Goal: Transaction & Acquisition: Purchase product/service

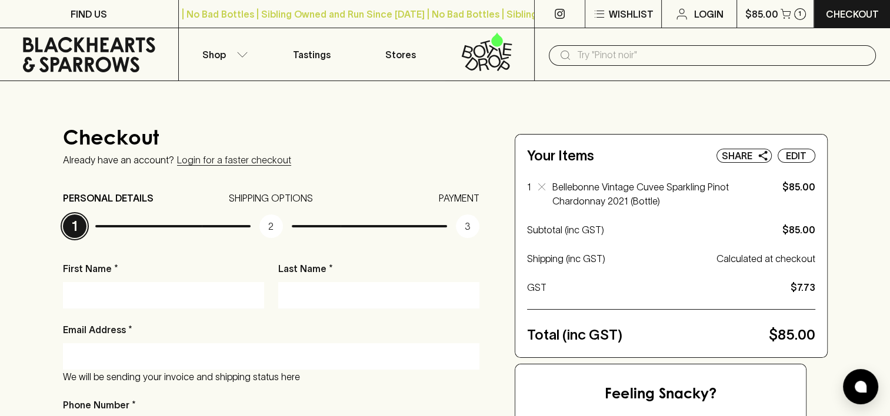
click at [134, 299] on input "First Name *" at bounding box center [164, 295] width 184 height 19
type input "[PERSON_NAME]"
type input "[PERSON_NAME][EMAIL_ADDRESS][DOMAIN_NAME]"
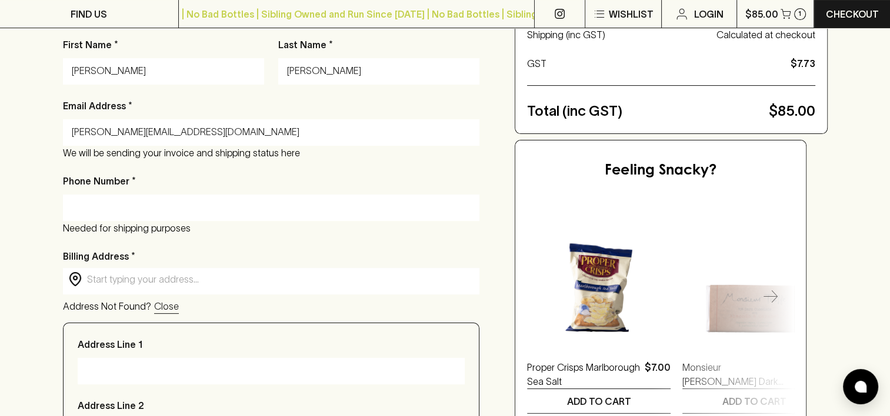
click at [204, 282] on input "text" at bounding box center [281, 280] width 388 height 14
click at [232, 210] on input "Phone Number *" at bounding box center [271, 207] width 399 height 19
type input "0418 745 641"
type input "The Bungalow, [GEOGRAPHIC_DATA]"
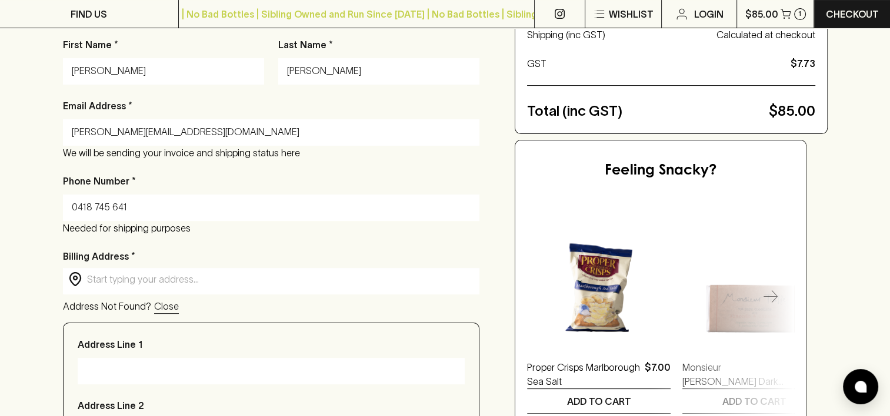
type input "[GEOGRAPHIC_DATA], [GEOGRAPHIC_DATA]"
type input "Pulborough"
type input "RH20 1PB"
type input "UK"
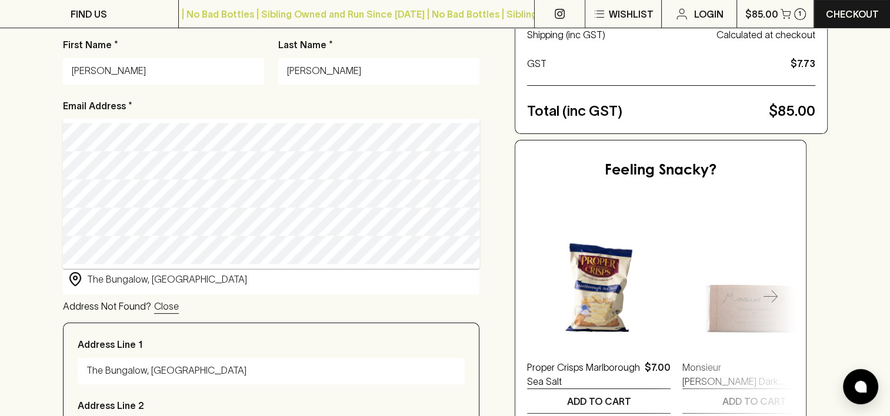
click at [28, 251] on div "Checkout Already have an account? Login for a faster checkout PERSONAL DETAILS …" at bounding box center [445, 323] width 890 height 932
click at [226, 376] on input "The Bungalow, [GEOGRAPHIC_DATA]" at bounding box center [271, 371] width 370 height 19
click at [156, 305] on p "Close" at bounding box center [166, 306] width 25 height 14
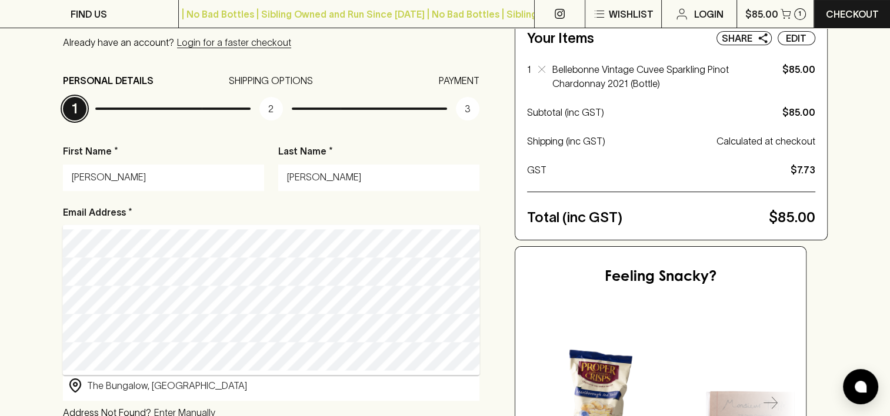
scroll to position [106, 0]
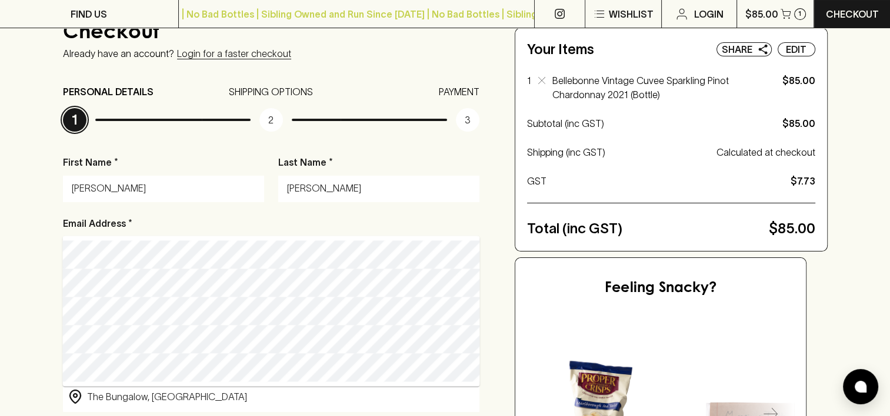
click at [167, 183] on input "[PERSON_NAME]" at bounding box center [164, 188] width 184 height 19
click at [52, 255] on div "Checkout Already have an account? Login for a faster checkout PERSONAL DETAILS …" at bounding box center [445, 329] width 890 height 709
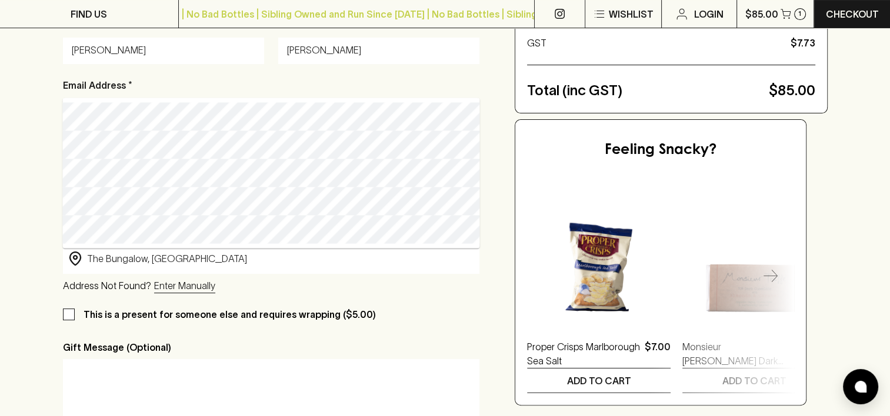
scroll to position [283, 0]
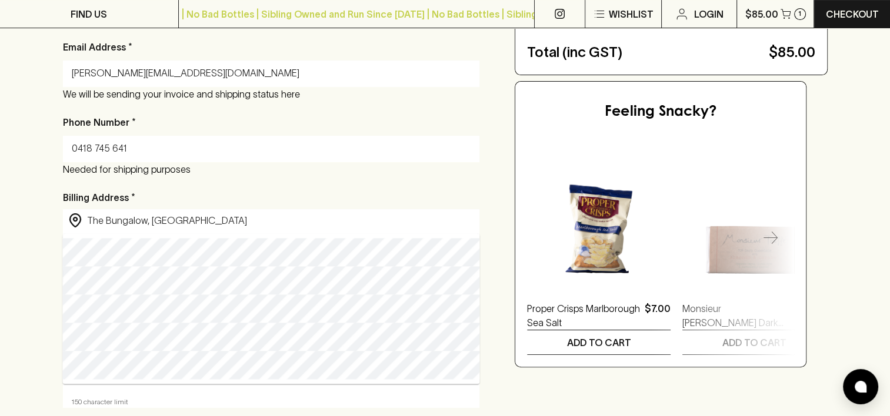
click at [211, 218] on input "The Bungalow, [GEOGRAPHIC_DATA]" at bounding box center [281, 221] width 388 height 14
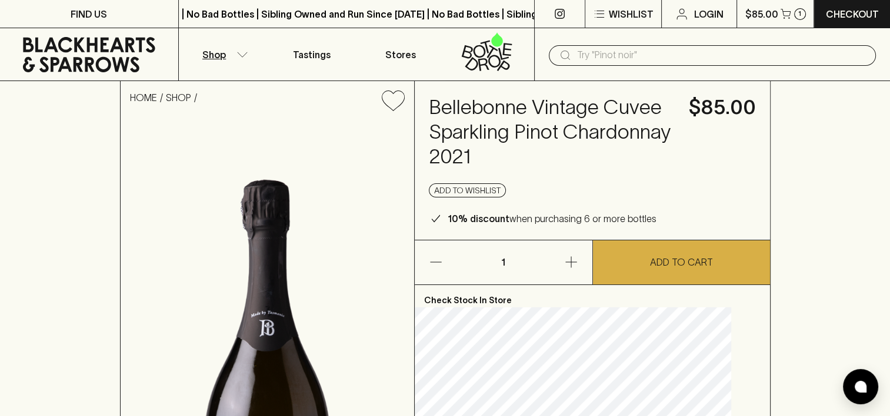
click at [218, 56] on p "Shop" at bounding box center [214, 55] width 24 height 14
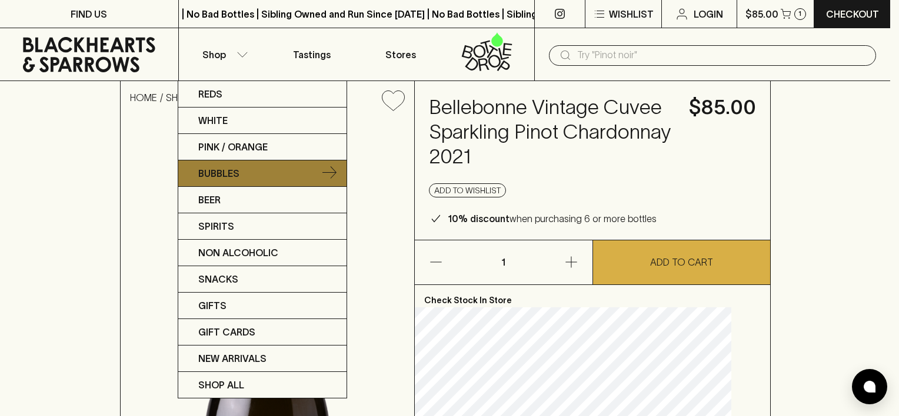
click at [219, 174] on p "Bubbles" at bounding box center [218, 173] width 41 height 14
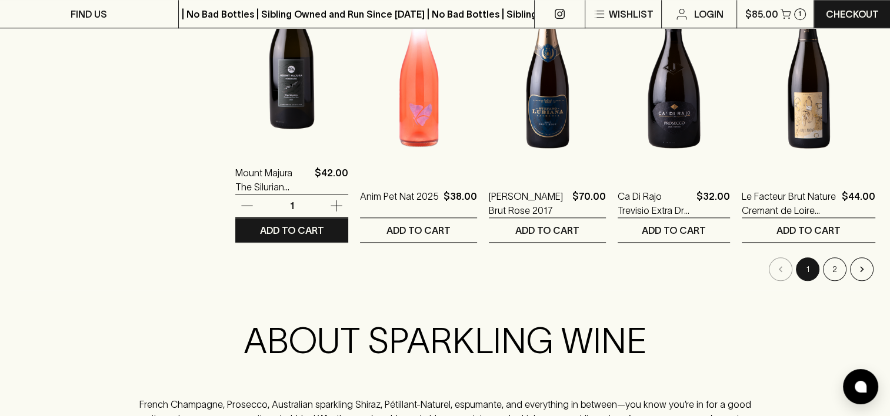
scroll to position [1235, 0]
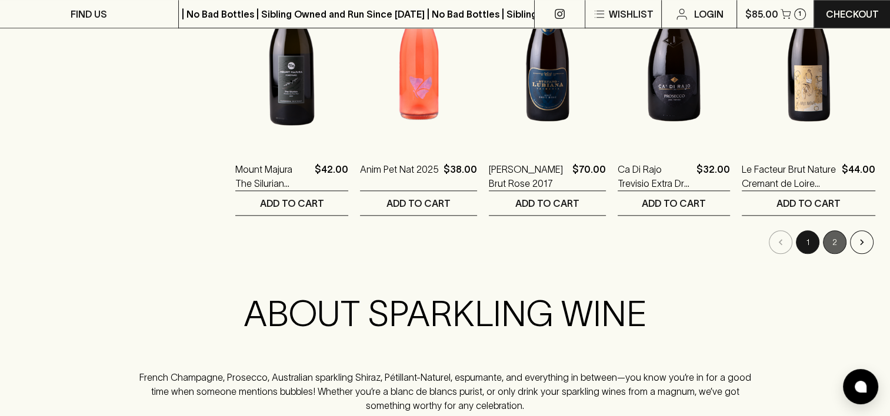
click at [833, 242] on button "2" at bounding box center [835, 243] width 24 height 24
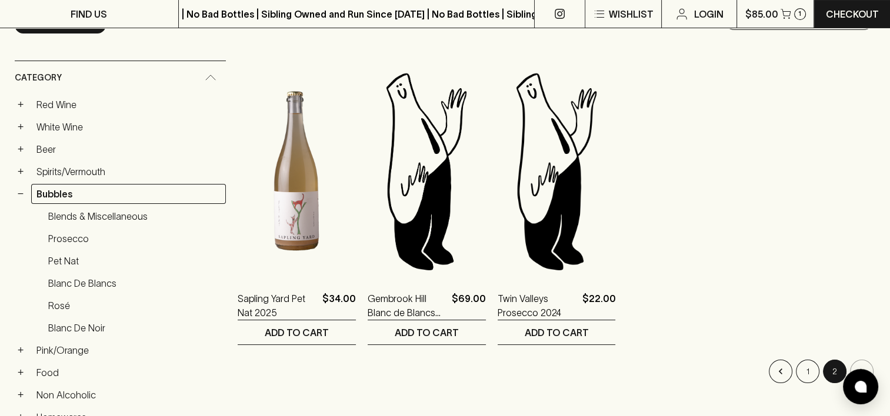
scroll to position [176, 0]
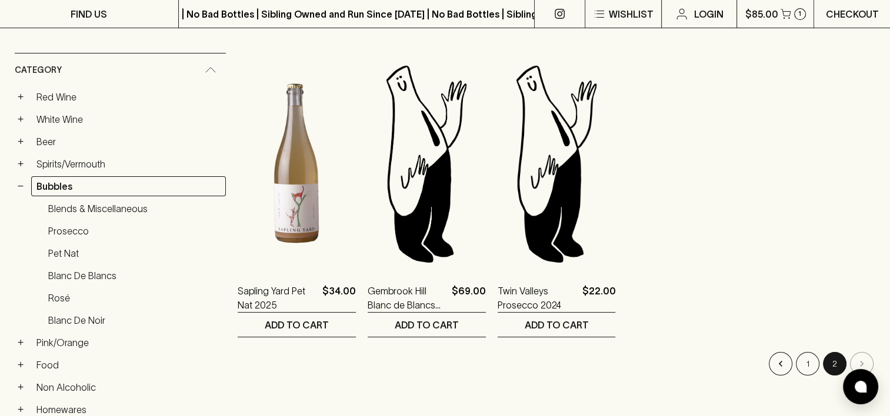
click at [838, 14] on p "Checkout" at bounding box center [852, 14] width 53 height 14
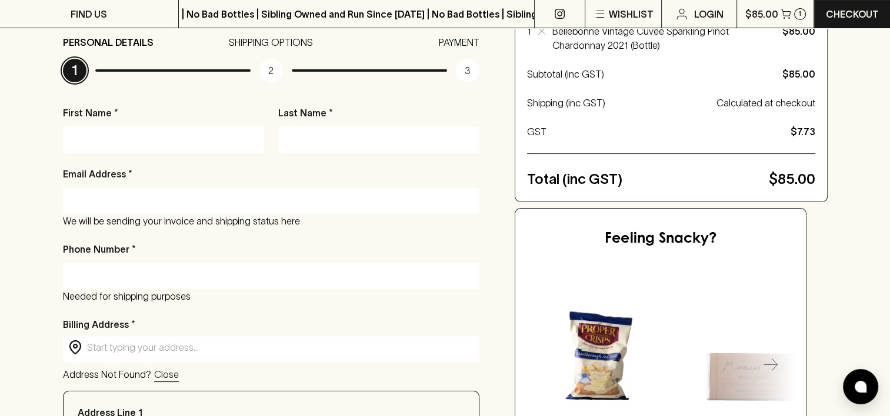
scroll to position [176, 0]
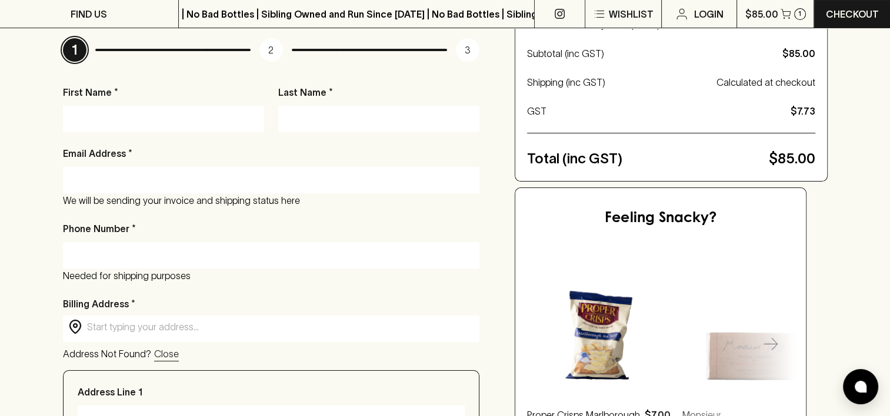
click at [216, 120] on input "First Name *" at bounding box center [164, 118] width 184 height 19
type input "[PERSON_NAME]"
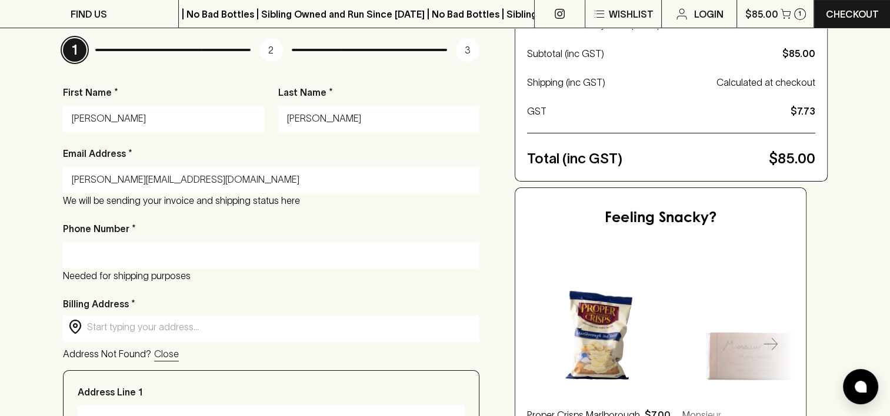
type input "[PERSON_NAME][EMAIL_ADDRESS][DOMAIN_NAME]"
type input "0418 745 641"
click at [215, 332] on input "text" at bounding box center [281, 328] width 388 height 14
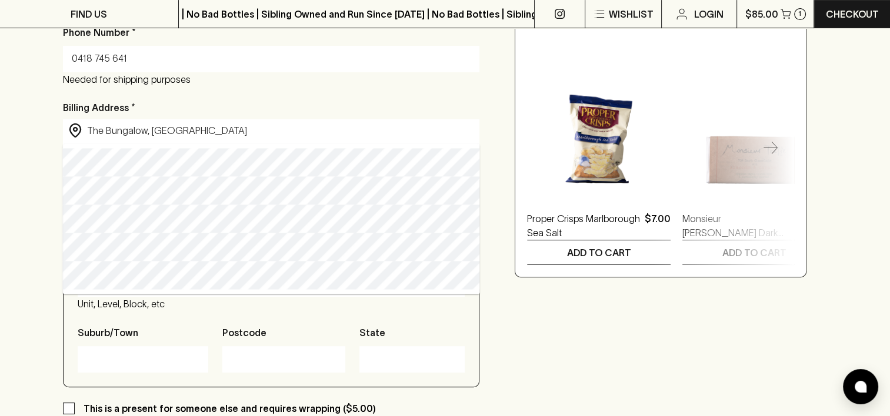
scroll to position [353, 0]
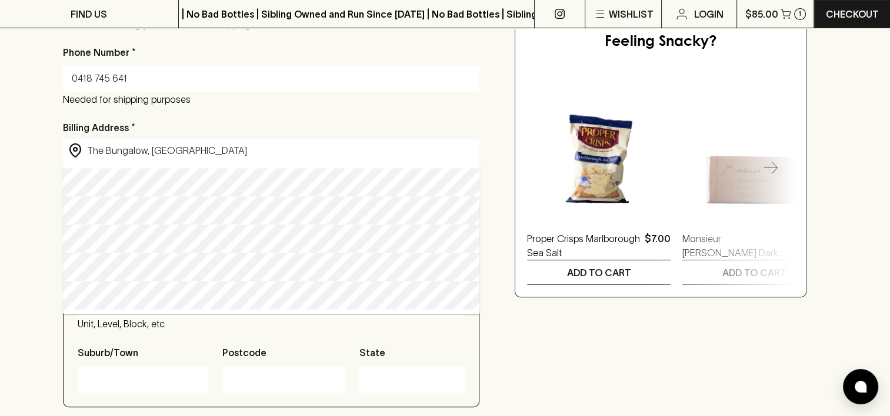
type input "The Bungalow, [GEOGRAPHIC_DATA]"
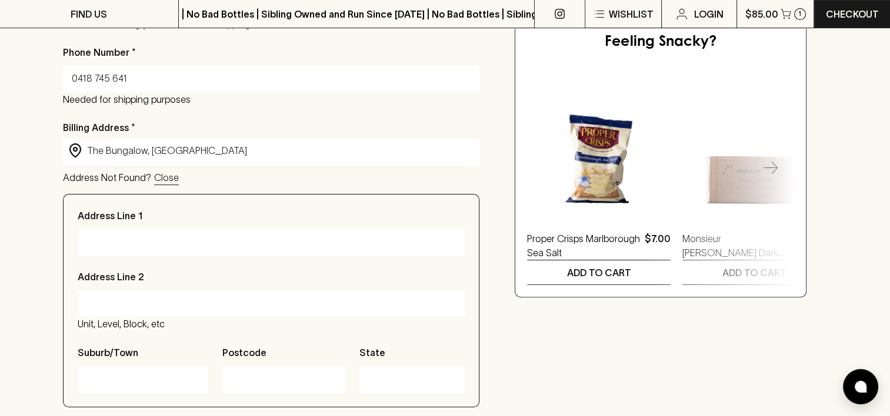
click at [125, 385] on input "Suburb/Town" at bounding box center [142, 379] width 113 height 19
type input "Pulborough"
type input "[GEOGRAPHIC_DATA], [GEOGRAPHIC_DATA]"
type input "RH20 1PB"
type input "[GEOGRAPHIC_DATA]"
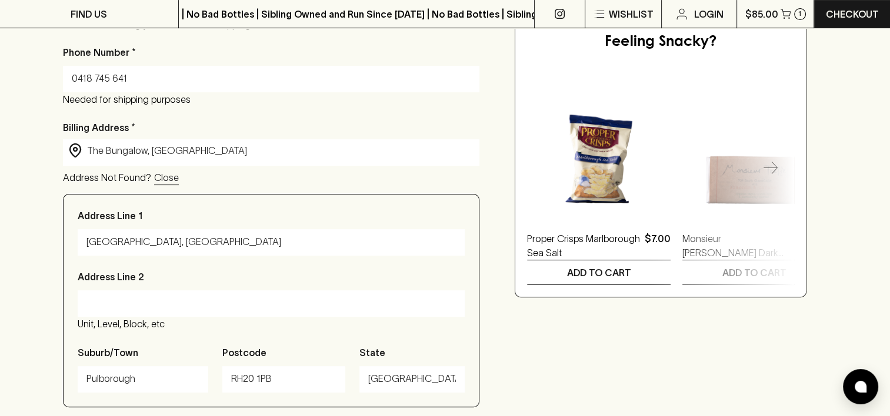
click at [278, 246] on input "[GEOGRAPHIC_DATA], [GEOGRAPHIC_DATA]" at bounding box center [271, 242] width 370 height 19
type input "The Bungalow, [GEOGRAPHIC_DATA]"
click at [249, 305] on input "Address Line 2" at bounding box center [271, 303] width 370 height 19
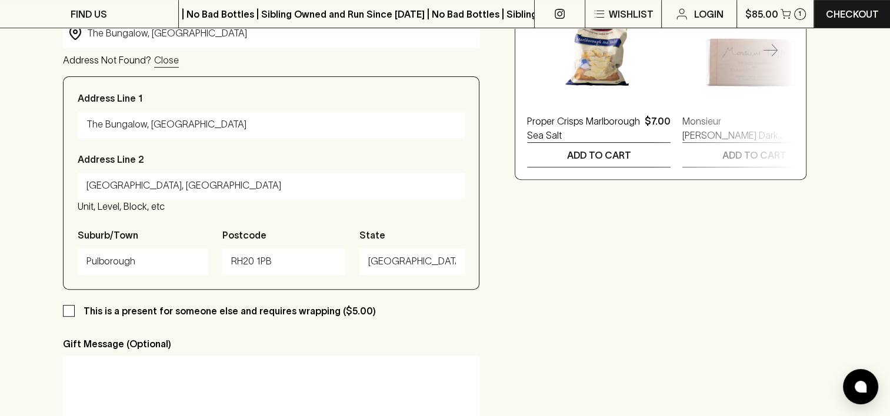
scroll to position [588, 0]
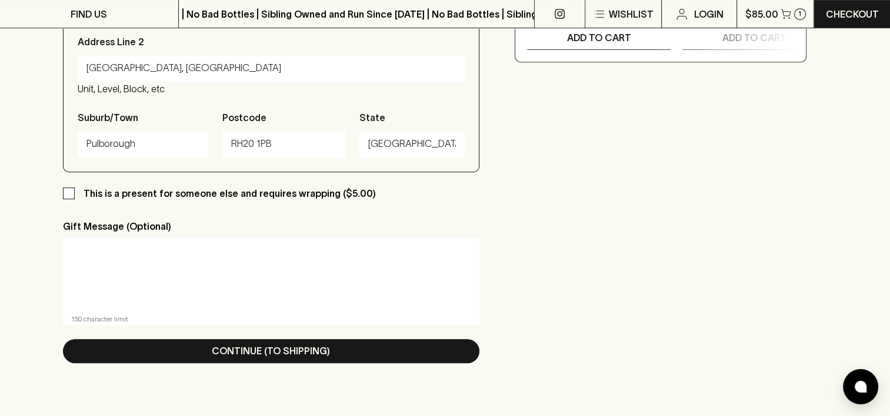
type input "[GEOGRAPHIC_DATA], [GEOGRAPHIC_DATA]"
click at [70, 195] on input "This is a present for someone else and requires wrapping ($5.00)" at bounding box center [69, 194] width 12 height 12
checkbox input "true"
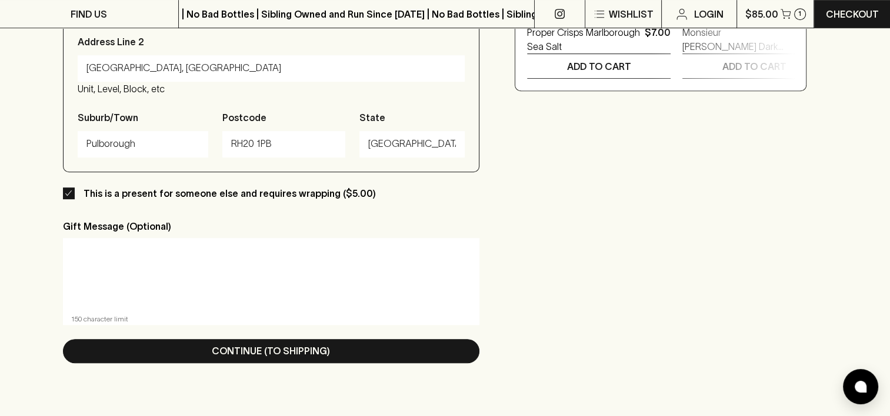
click at [132, 257] on textarea at bounding box center [271, 275] width 401 height 54
type textarea "T"
type textarea "D"
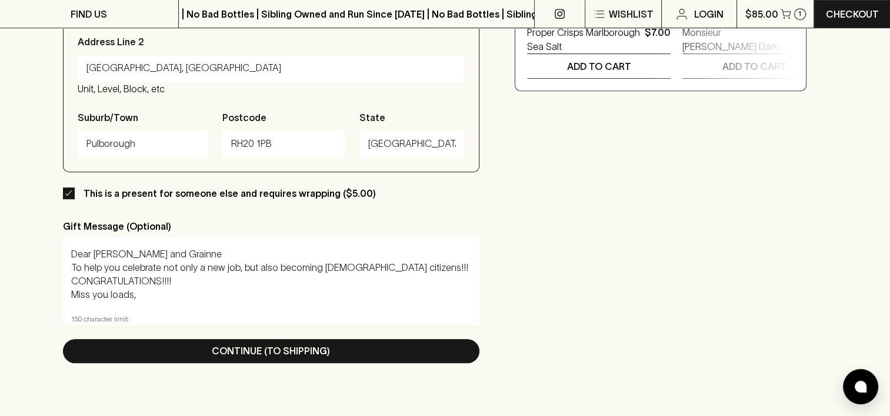
scroll to position [12, 0]
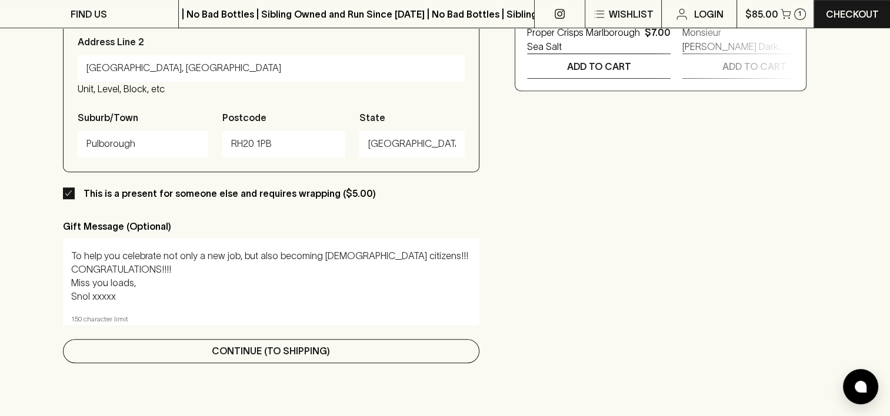
type textarea "Dear Will and Grainne To help you celebrate not only a new job, but also becomi…"
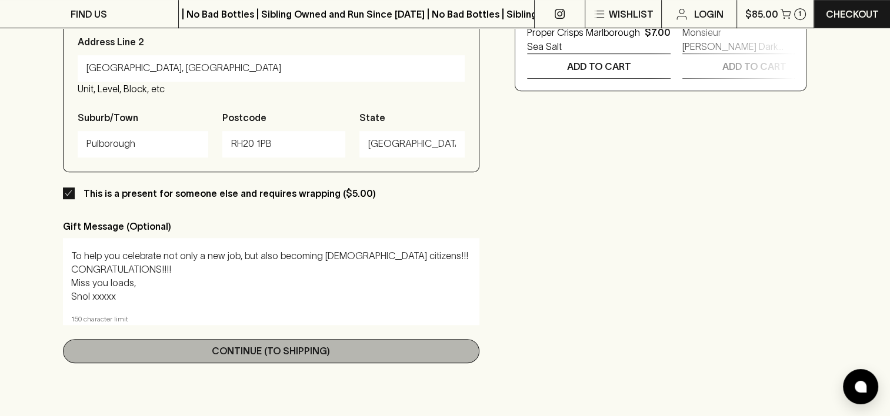
click at [256, 353] on p "Continue (To Shipping)" at bounding box center [271, 351] width 118 height 14
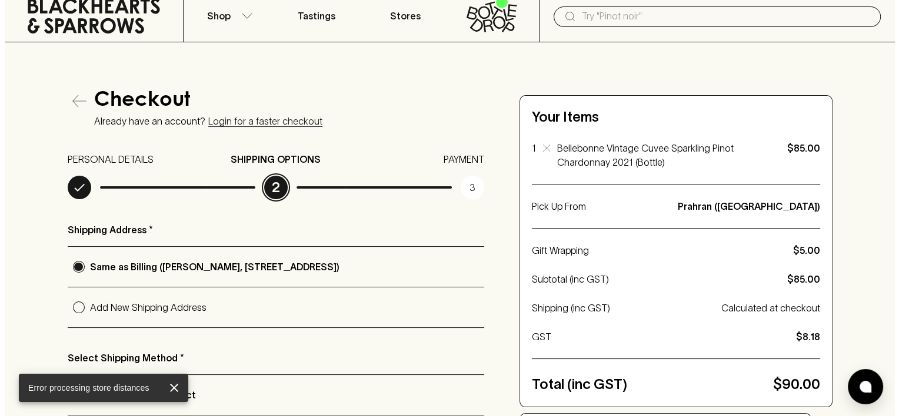
scroll to position [59, 0]
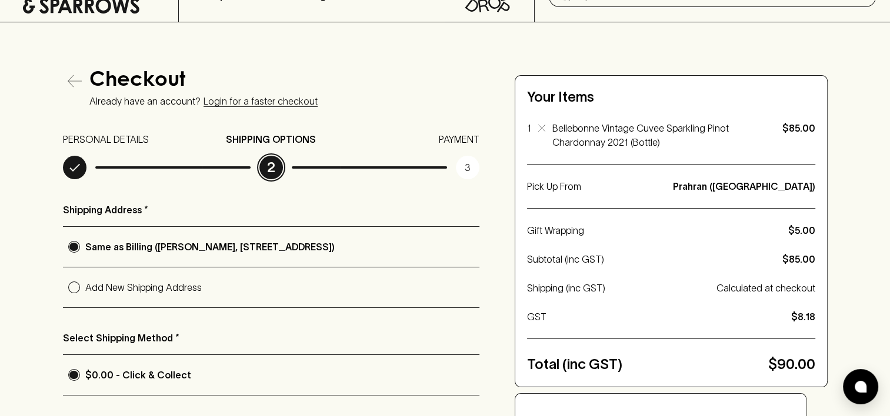
click at [77, 297] on input "Add New Shipping Address" at bounding box center [74, 287] width 22 height 22
radio input "true"
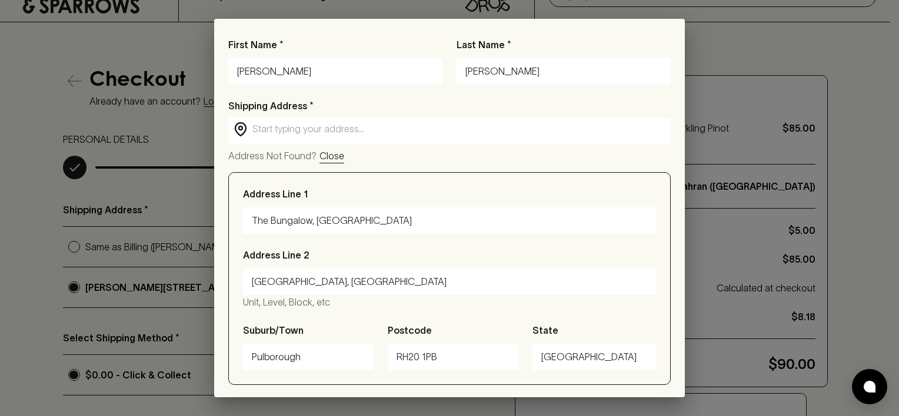
click at [345, 78] on input "[PERSON_NAME]" at bounding box center [335, 71] width 196 height 19
type input "S"
type input "William"
click at [490, 129] on input "text" at bounding box center [458, 129] width 413 height 14
click at [374, 127] on input "text" at bounding box center [458, 129] width 413 height 14
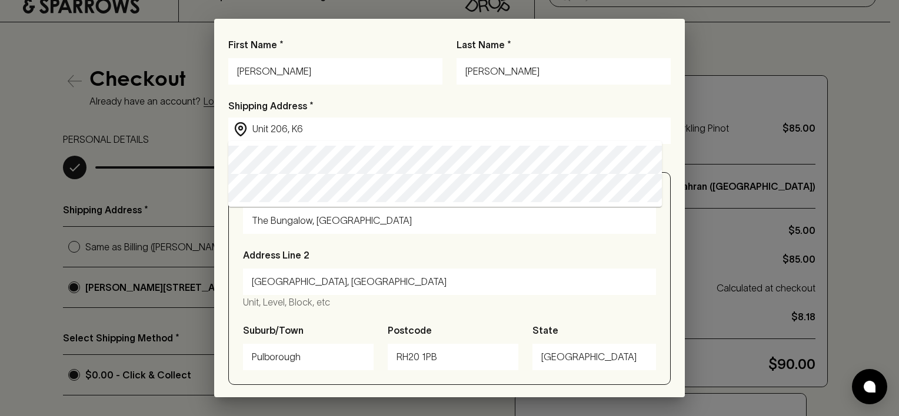
type input "unit 206/K6 High Street, Windsor VIC, Australia"
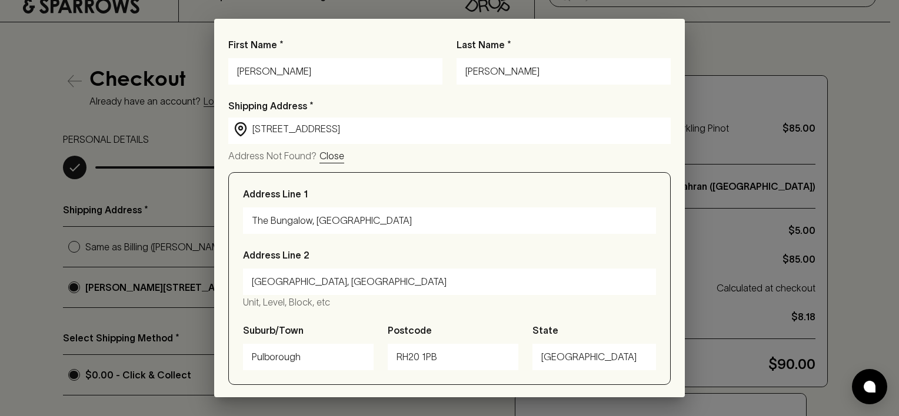
type input "unit 206/K6 High Street"
type input "Windsor"
type input "3181"
type input "Victoria"
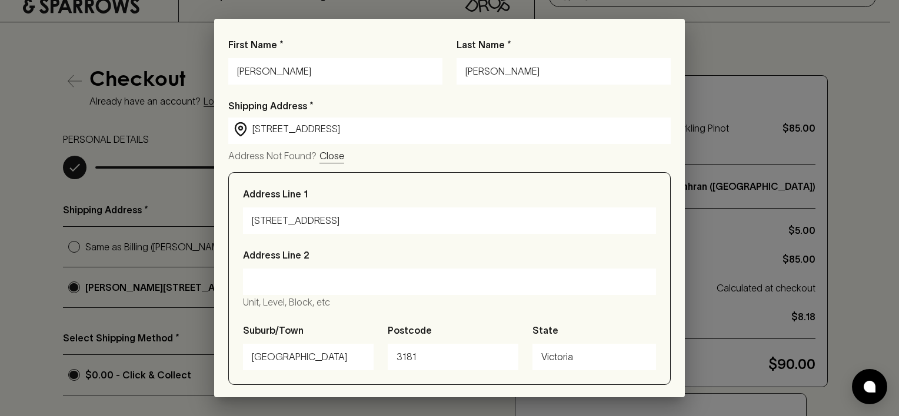
type input "unit 206/K6 High Street, Windsor VIC, Australia"
click at [386, 221] on input "unit 206/K6 High Street" at bounding box center [449, 221] width 395 height 19
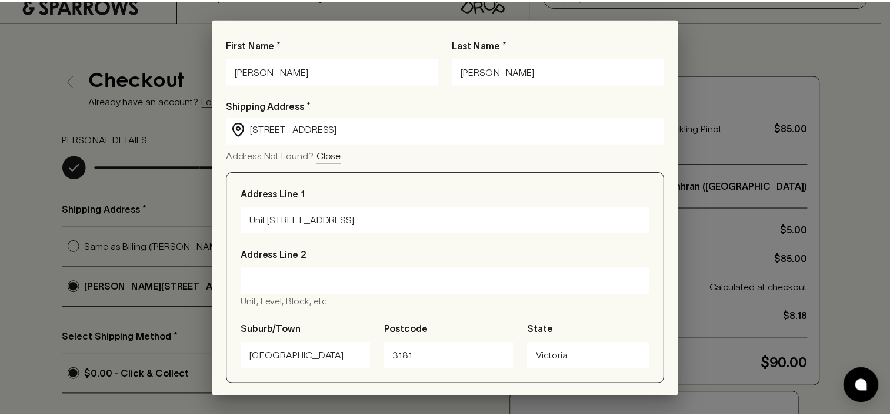
scroll to position [37, 0]
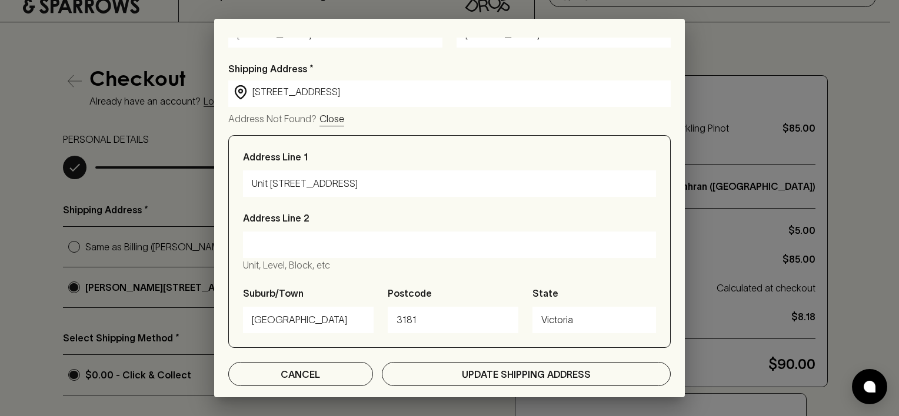
type input "Unit 206/K6 High Street"
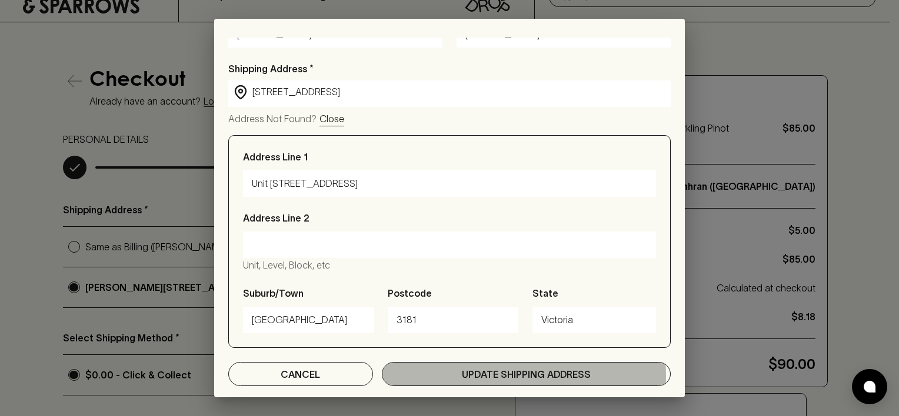
click at [509, 375] on p "Update Shipping Address" at bounding box center [526, 375] width 129 height 14
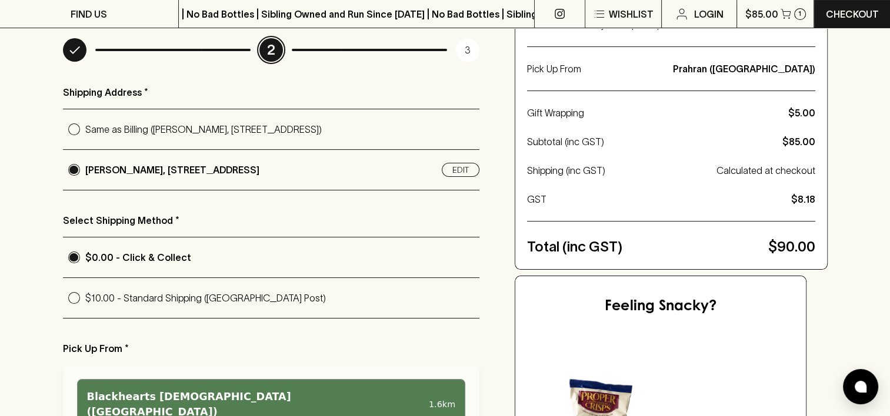
scroll to position [294, 0]
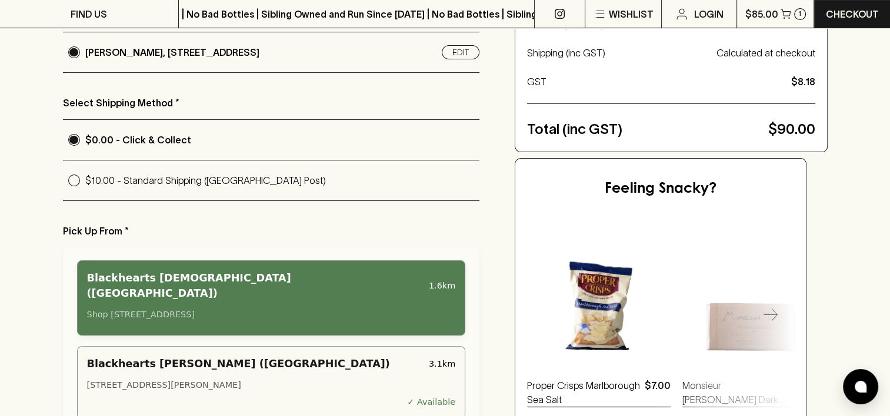
click at [316, 309] on div "Shop [STREET_ADDRESS]" at bounding box center [271, 315] width 369 height 13
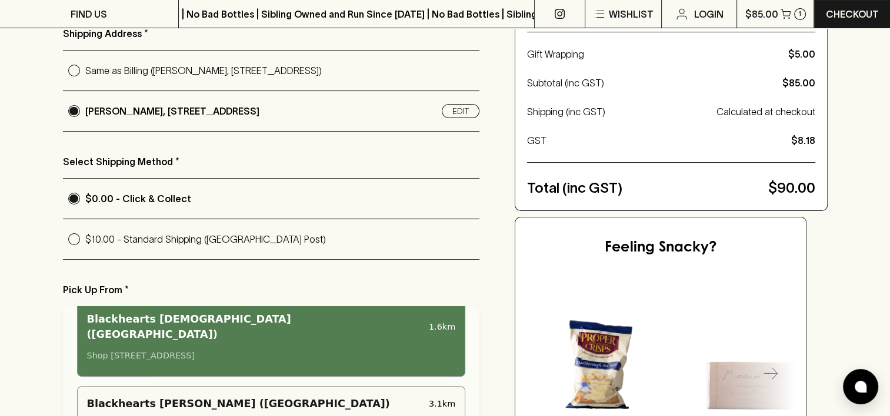
scroll to position [0, 0]
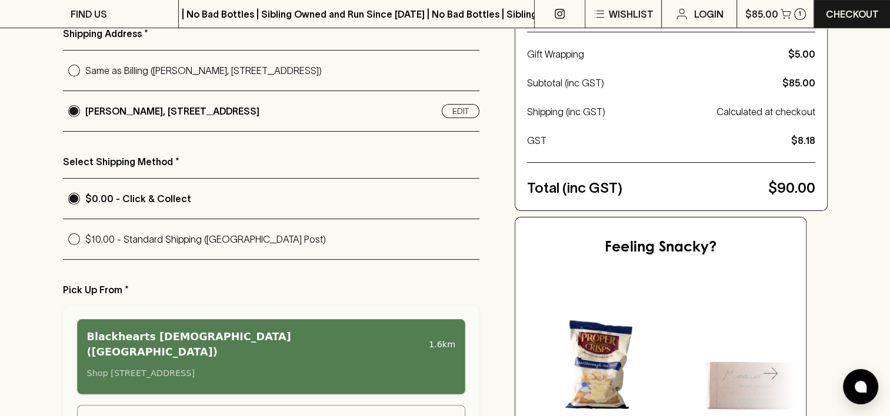
click at [329, 368] on div "Shop [STREET_ADDRESS]" at bounding box center [271, 374] width 369 height 13
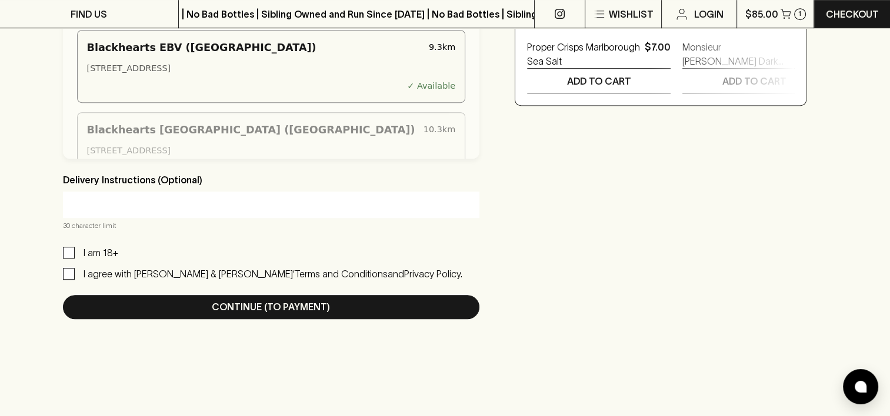
scroll to position [647, 0]
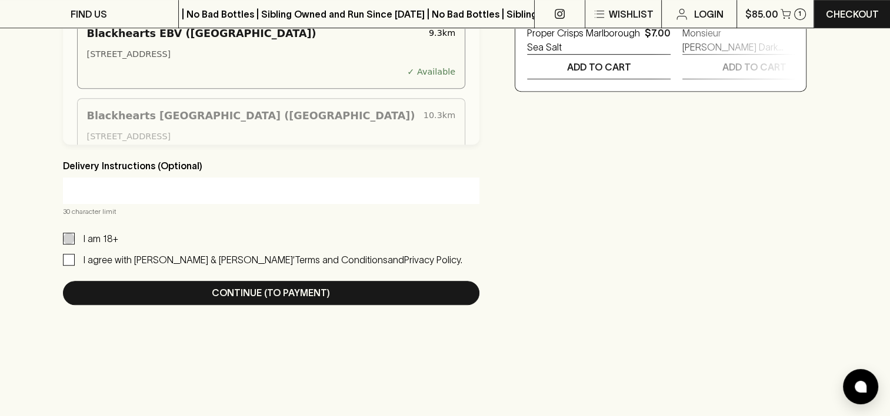
click at [66, 240] on input "I am 18+" at bounding box center [69, 239] width 12 height 12
checkbox input "true"
click at [73, 263] on input "I agree with [PERSON_NAME] & [PERSON_NAME]’ Terms and Conditions and Privacy Po…" at bounding box center [69, 260] width 12 height 12
checkbox input "true"
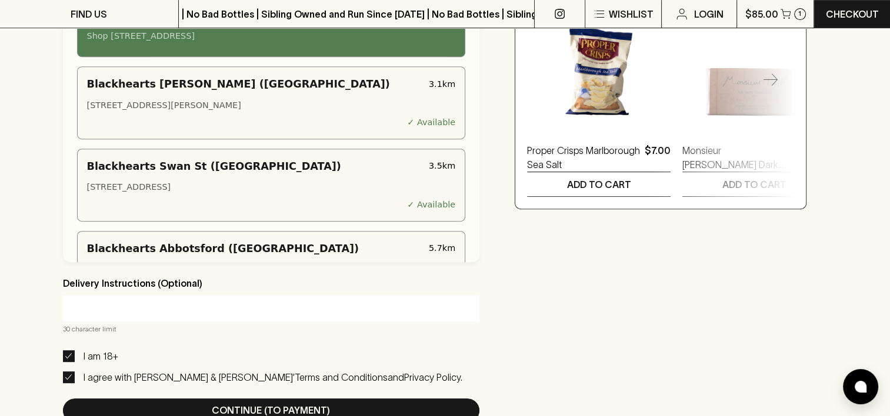
scroll to position [0, 0]
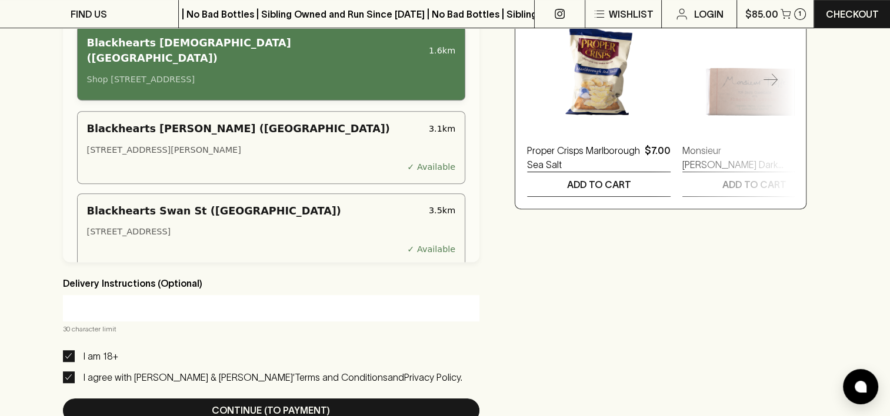
click at [336, 74] on div "Shop [STREET_ADDRESS]" at bounding box center [271, 80] width 369 height 13
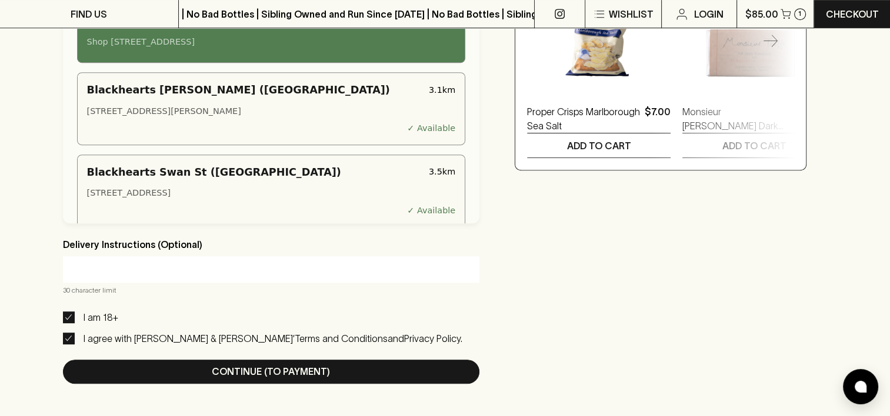
scroll to position [588, 0]
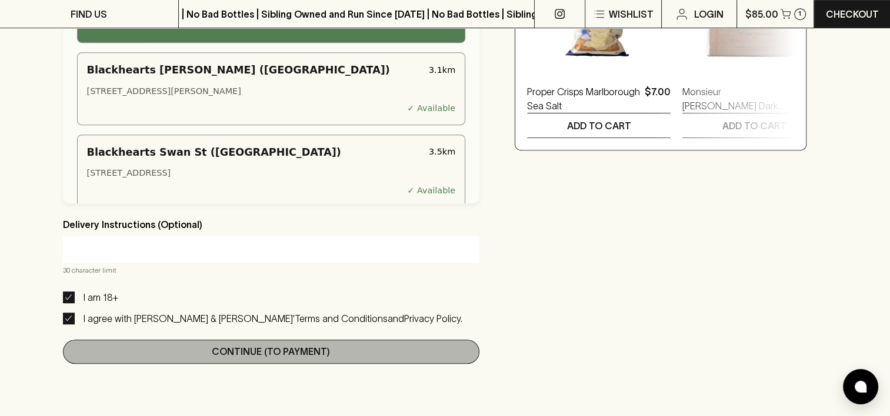
click at [340, 358] on button "Continue (To Payment)" at bounding box center [271, 352] width 417 height 24
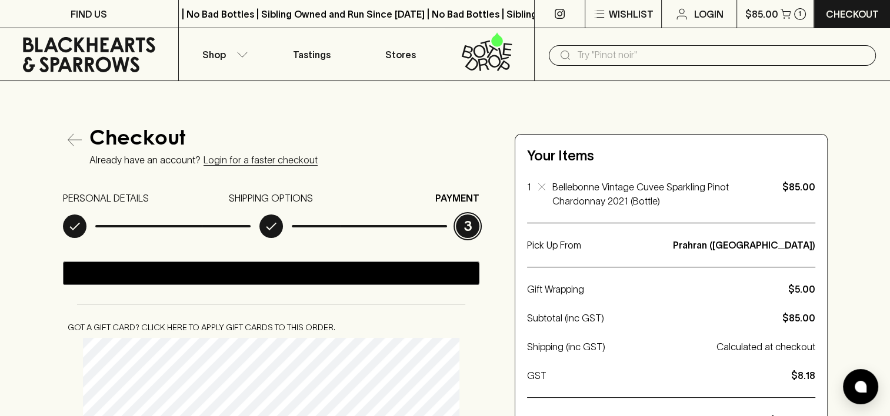
scroll to position [0, 0]
click at [217, 52] on p "Shop" at bounding box center [214, 55] width 24 height 14
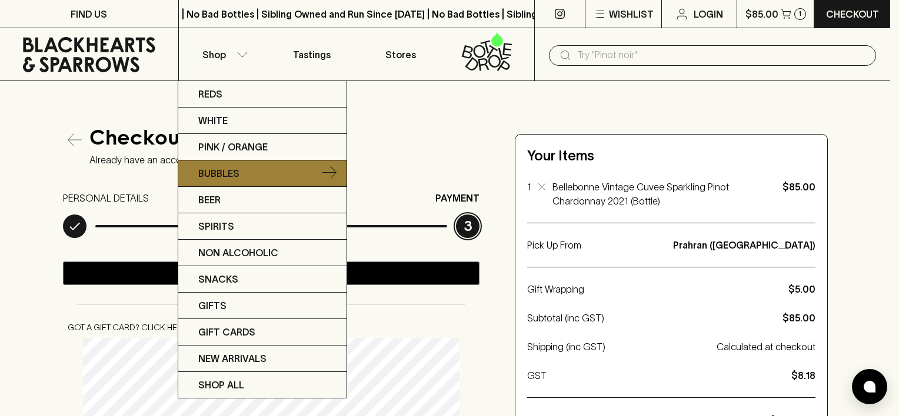
click at [225, 166] on p "Bubbles" at bounding box center [218, 173] width 41 height 14
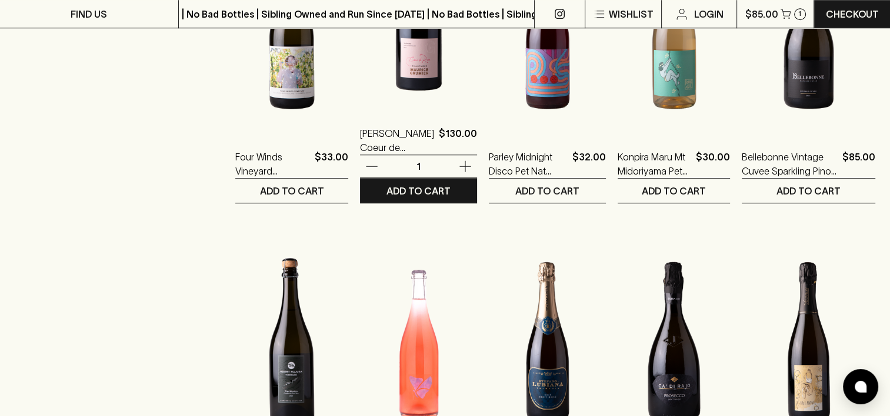
scroll to position [1059, 0]
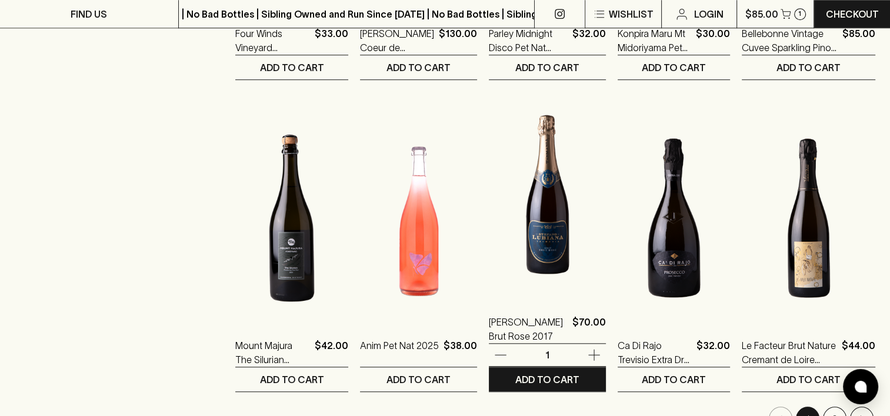
click at [517, 257] on img at bounding box center [547, 195] width 117 height 206
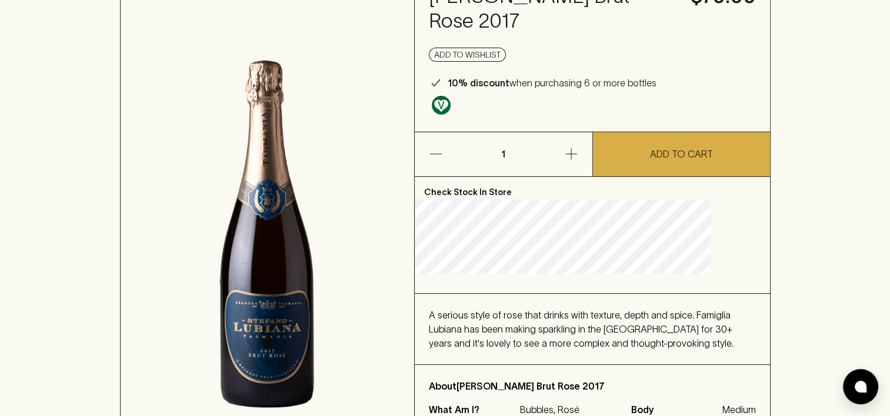
scroll to position [118, 0]
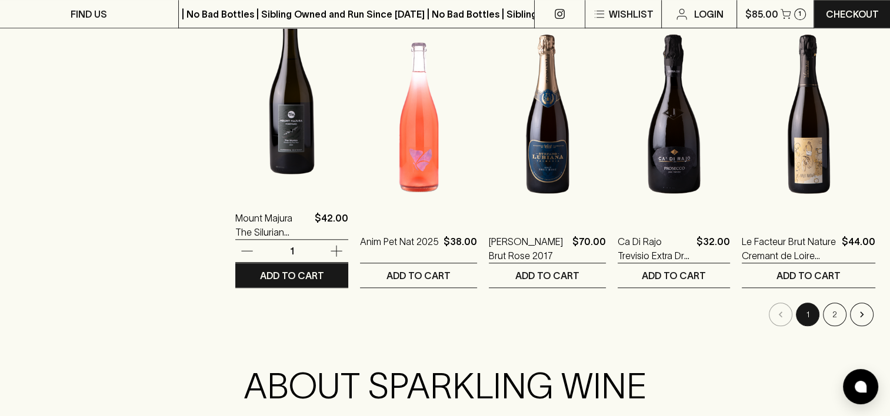
scroll to position [1235, 0]
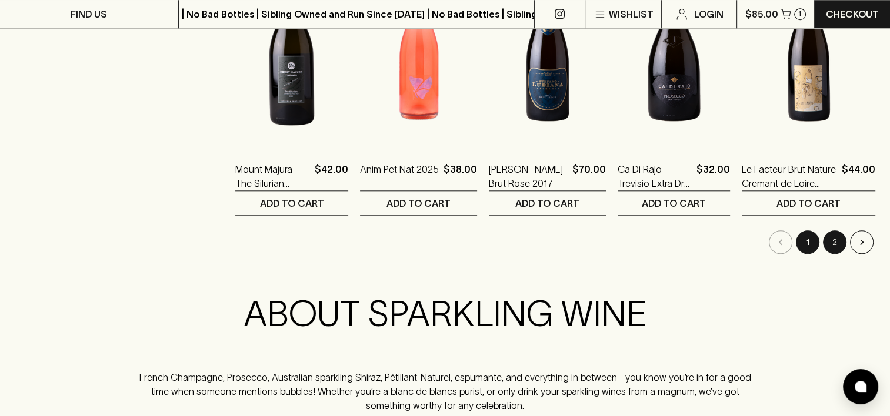
click at [838, 245] on button "2" at bounding box center [835, 243] width 24 height 24
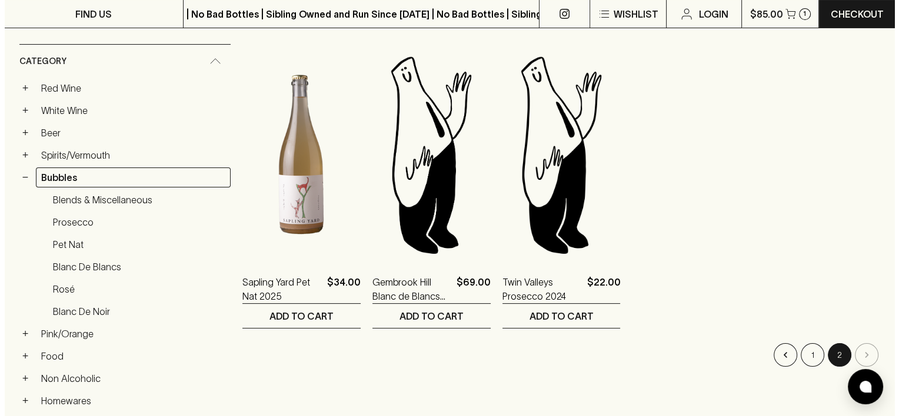
scroll to position [235, 0]
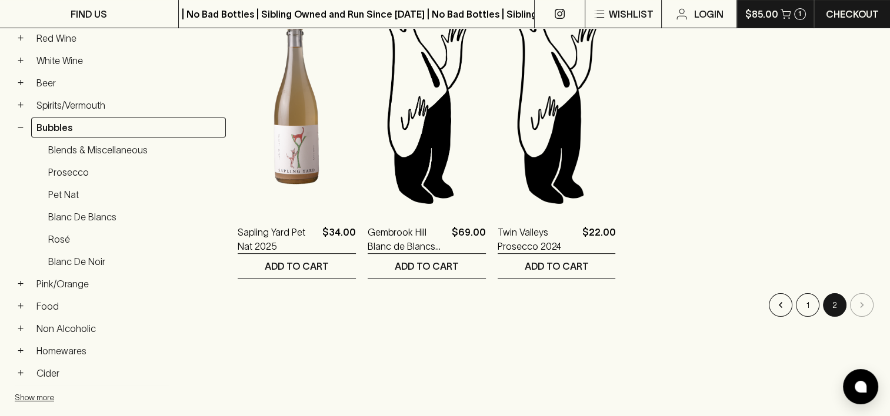
click at [768, 11] on p "$85.00" at bounding box center [761, 14] width 33 height 14
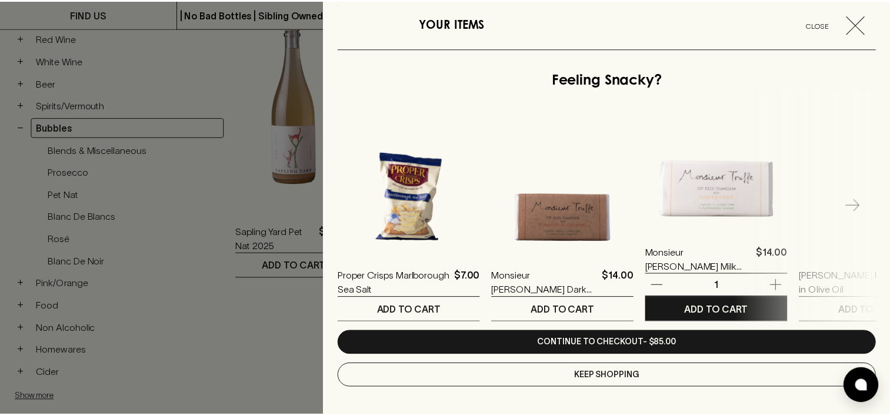
scroll to position [295, 0]
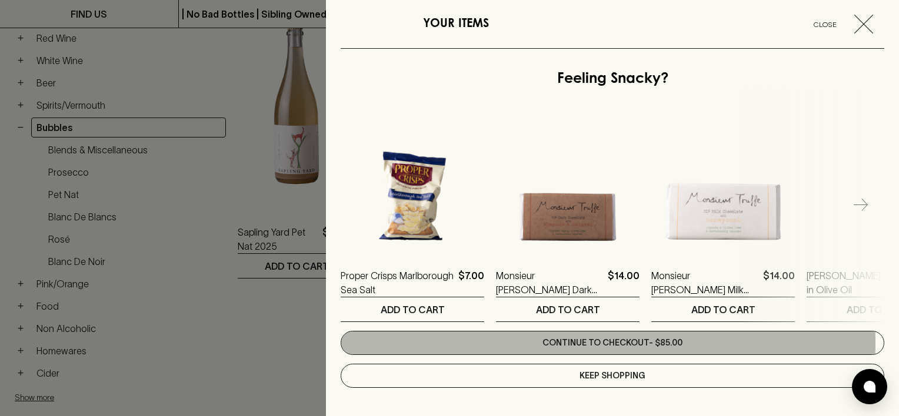
click at [601, 342] on link "Continue to checkout - $85.00" at bounding box center [613, 343] width 544 height 24
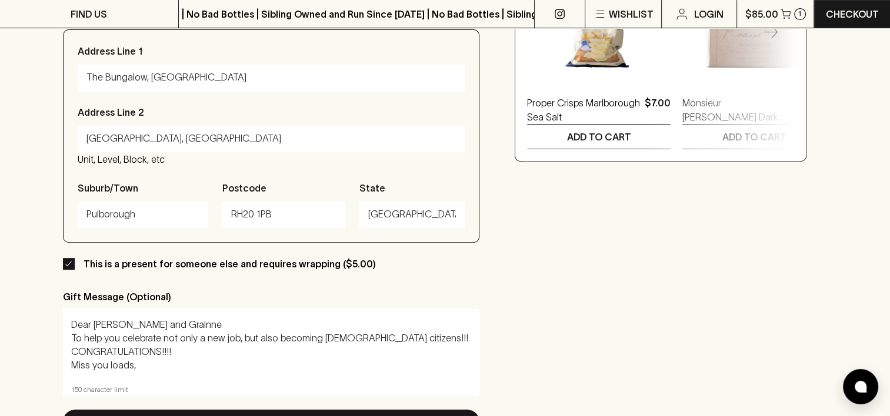
scroll to position [529, 0]
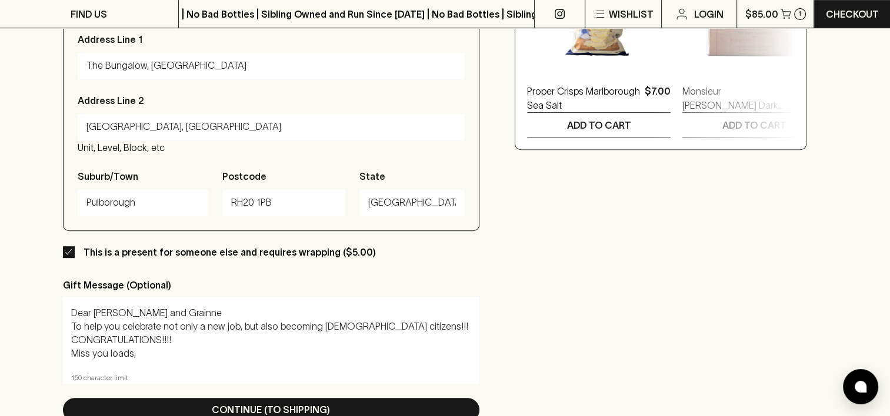
click at [67, 254] on input "This is a present for someone else and requires wrapping ($5.00)" at bounding box center [69, 252] width 12 height 12
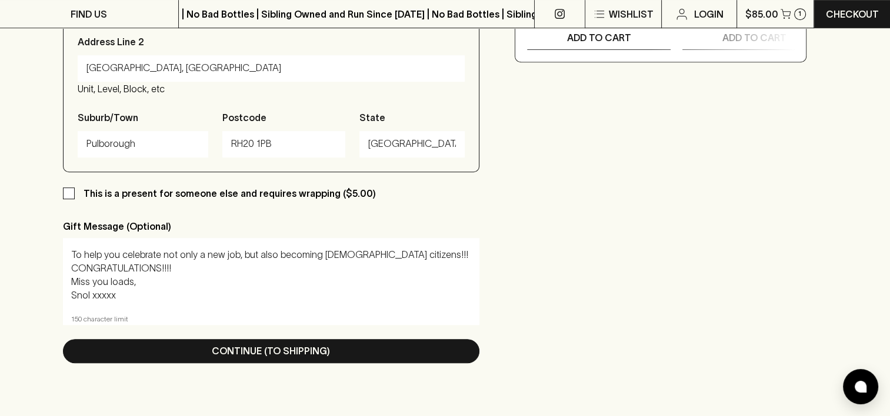
scroll to position [0, 0]
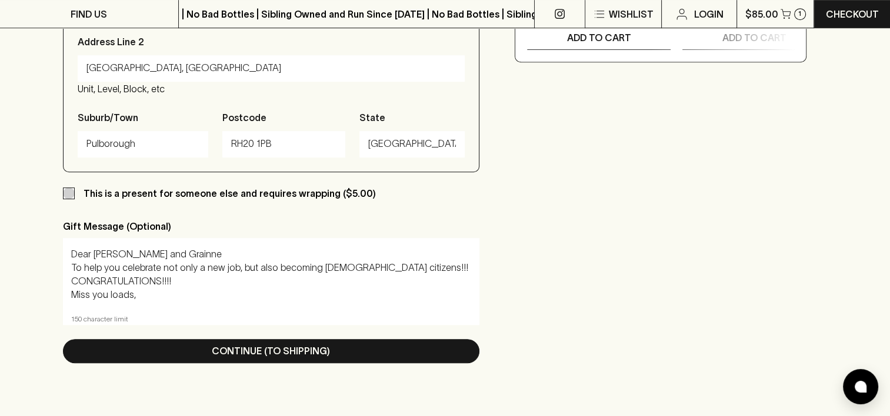
click at [71, 195] on input "This is a present for someone else and requires wrapping ($5.00)" at bounding box center [69, 194] width 12 height 12
checkbox input "true"
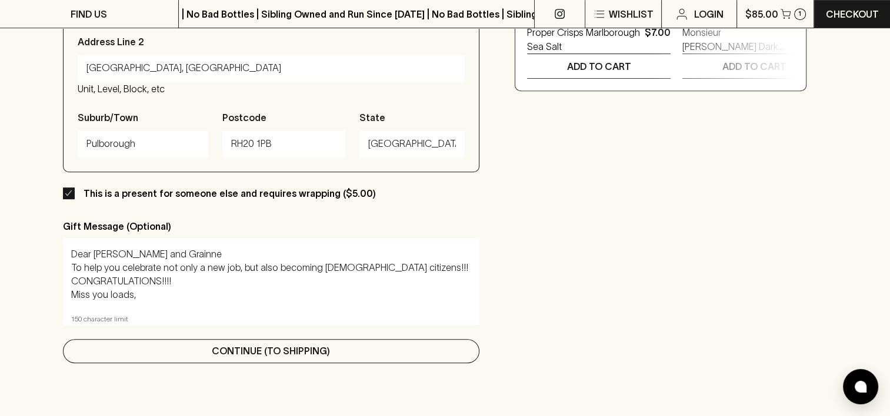
click at [226, 357] on p "Continue (To Shipping)" at bounding box center [271, 351] width 118 height 14
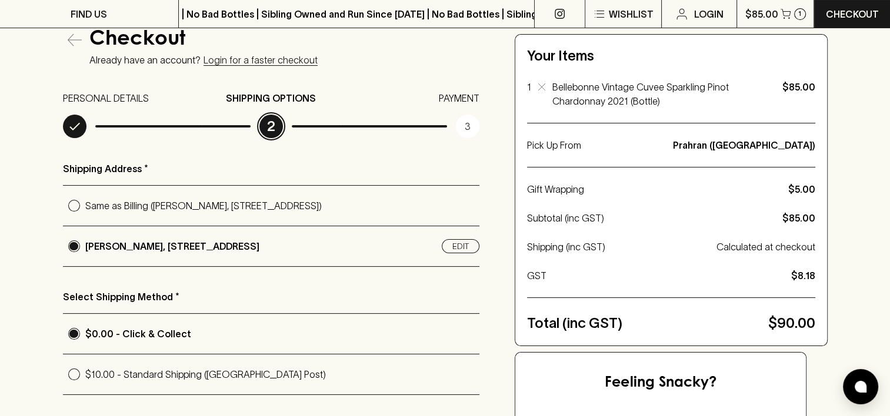
scroll to position [118, 0]
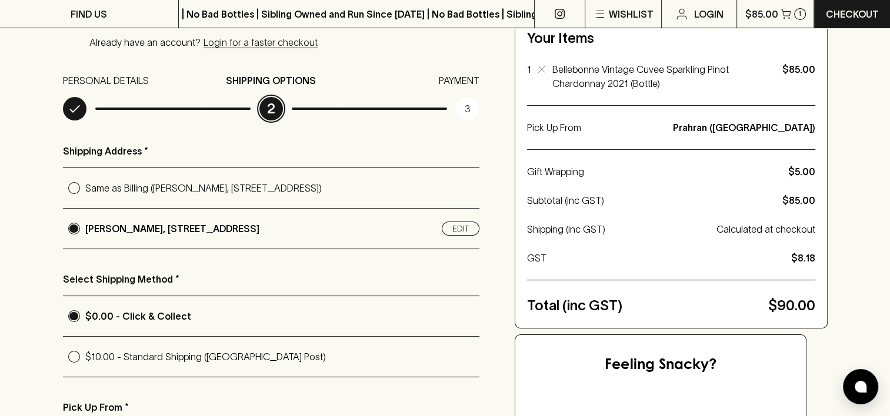
click at [75, 322] on input "$0.00 - Click & Collect" at bounding box center [74, 316] width 22 height 22
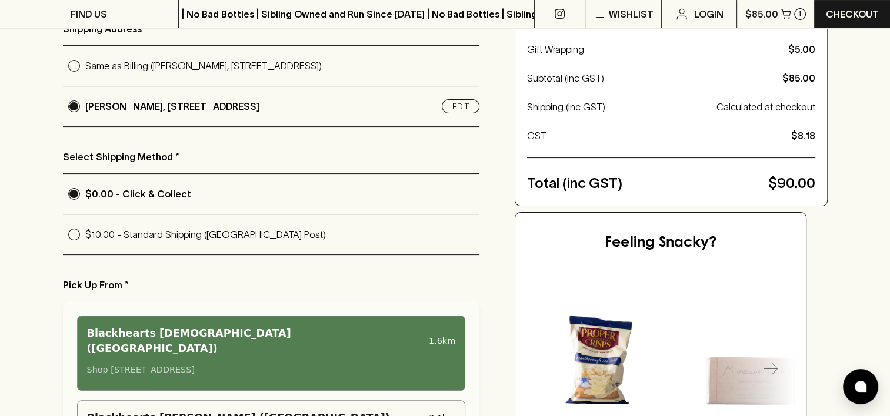
scroll to position [294, 0]
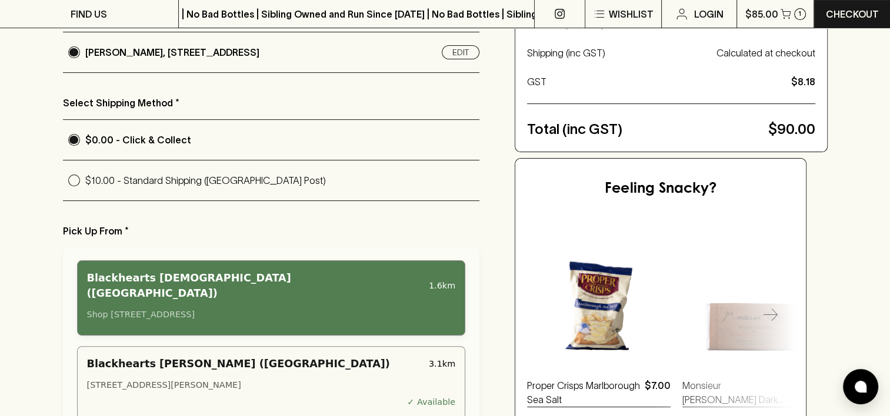
click at [229, 309] on div "Shop [STREET_ADDRESS]" at bounding box center [271, 315] width 369 height 13
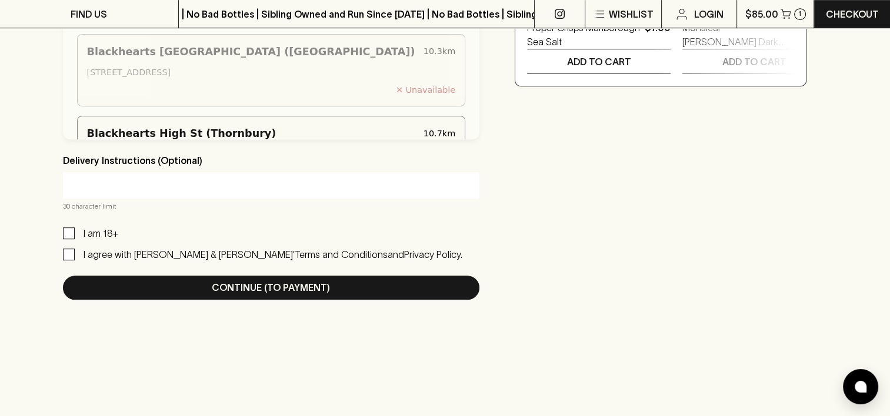
scroll to position [706, 0]
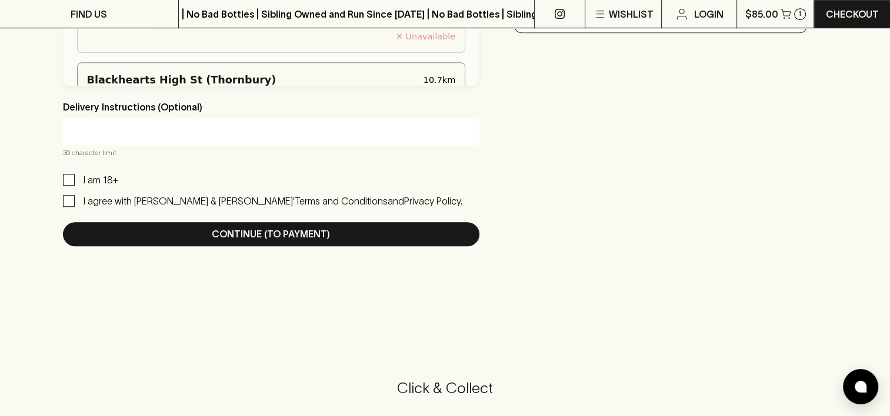
click at [71, 186] on input "I am 18+" at bounding box center [69, 180] width 12 height 12
checkbox input "true"
click at [68, 206] on input "I agree with [PERSON_NAME] & [PERSON_NAME]’ Terms and Conditions and Privacy Po…" at bounding box center [69, 201] width 12 height 12
checkbox input "true"
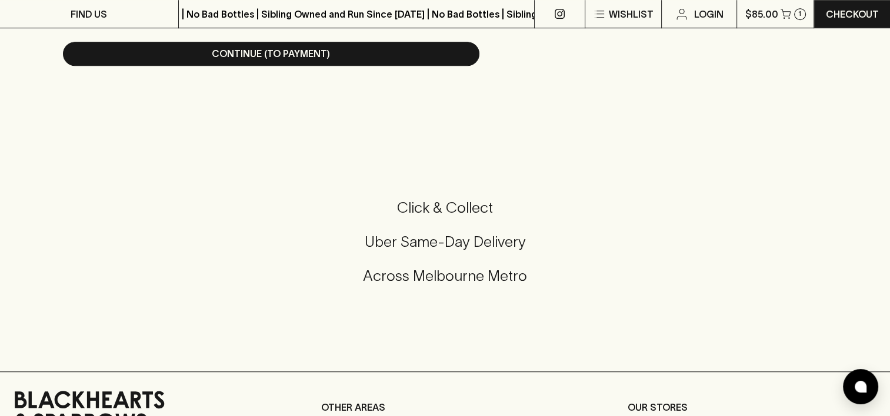
scroll to position [765, 0]
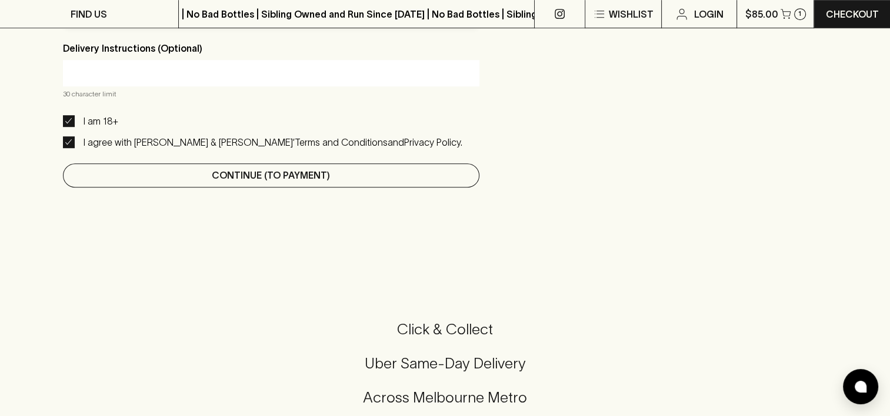
click at [280, 179] on p "Continue (To Payment)" at bounding box center [271, 175] width 118 height 14
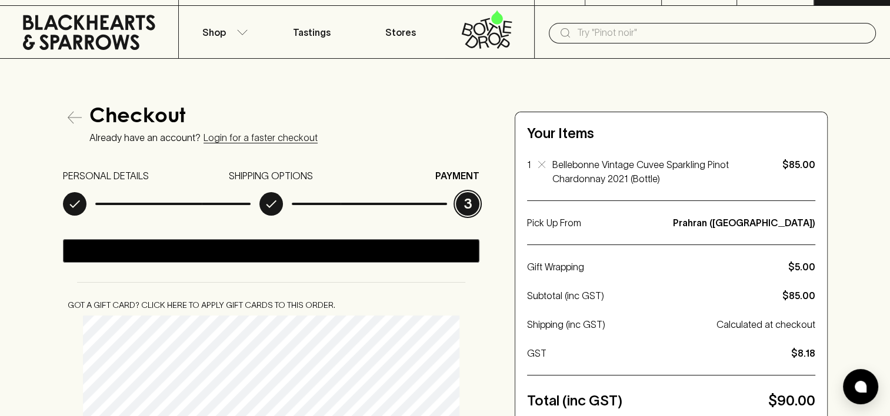
scroll to position [0, 0]
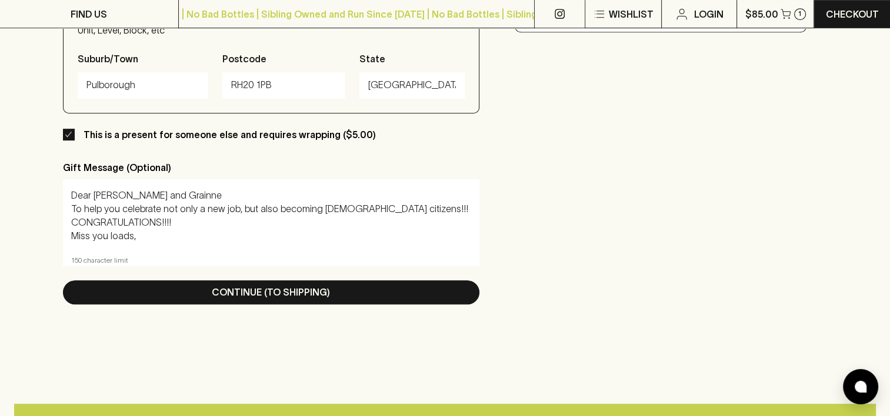
click at [117, 234] on textarea "Dear Will and Grainne To help you celebrate not only a new job, but also becomi…" at bounding box center [271, 216] width 401 height 54
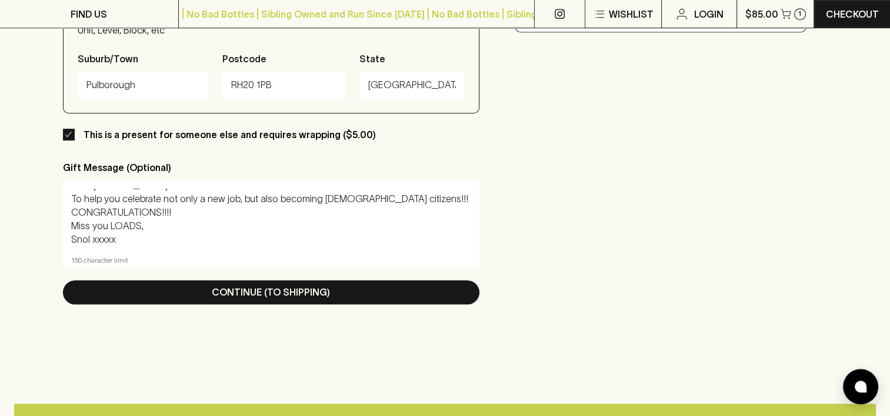
scroll to position [13, 0]
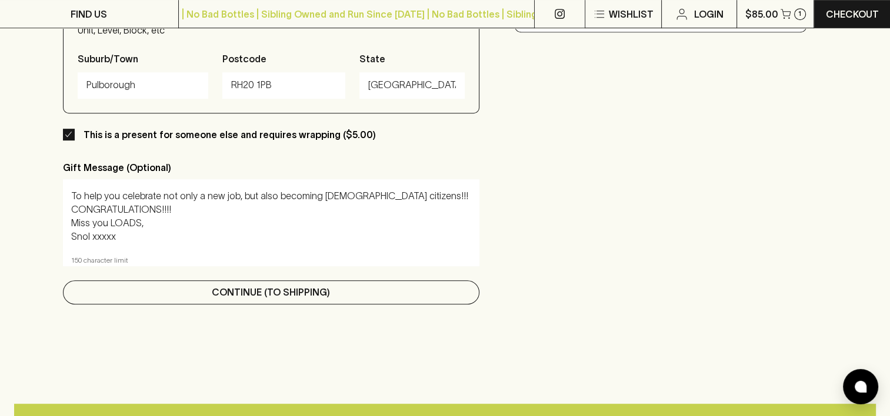
type textarea "Dear [PERSON_NAME] and Grainne To help you celebrate not only a new job, but al…"
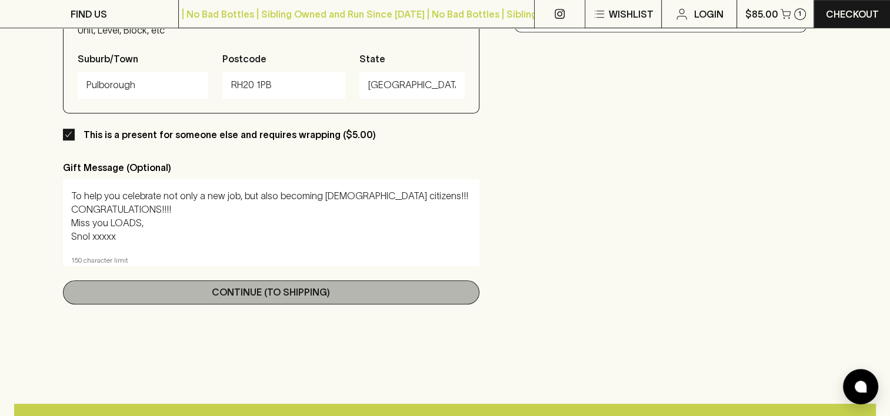
click at [240, 298] on p "Continue (To Shipping)" at bounding box center [271, 292] width 118 height 14
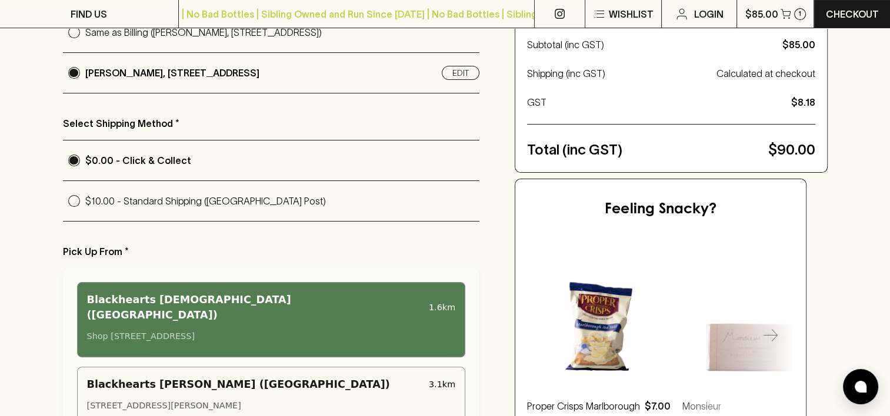
scroll to position [294, 0]
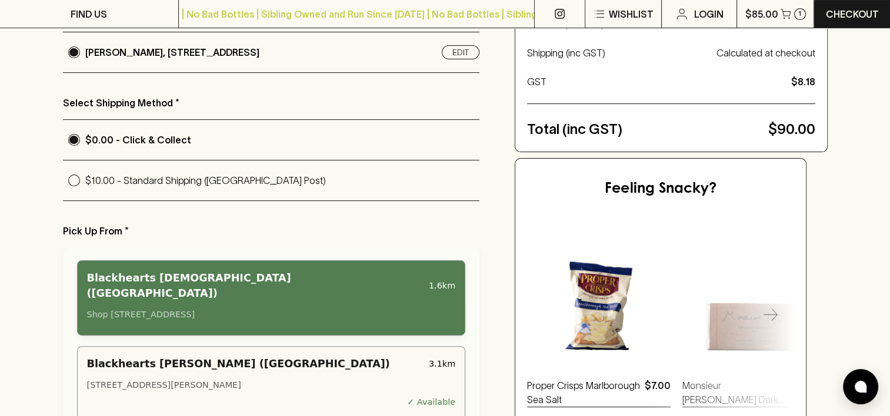
click at [234, 309] on div "Shop [STREET_ADDRESS]" at bounding box center [271, 315] width 369 height 13
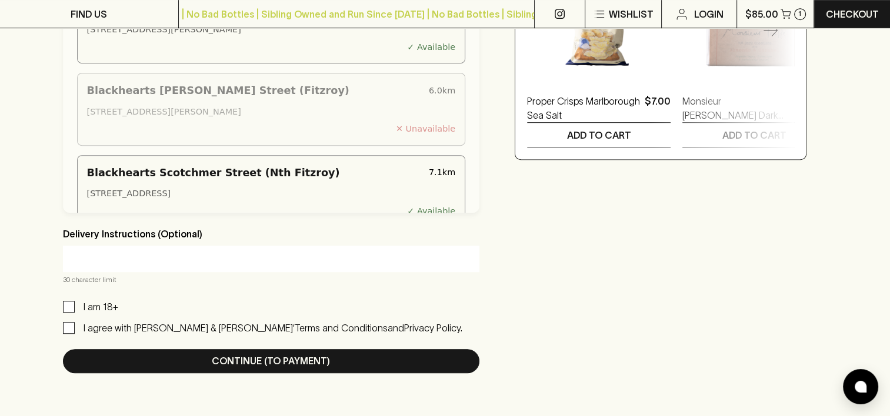
scroll to position [706, 0]
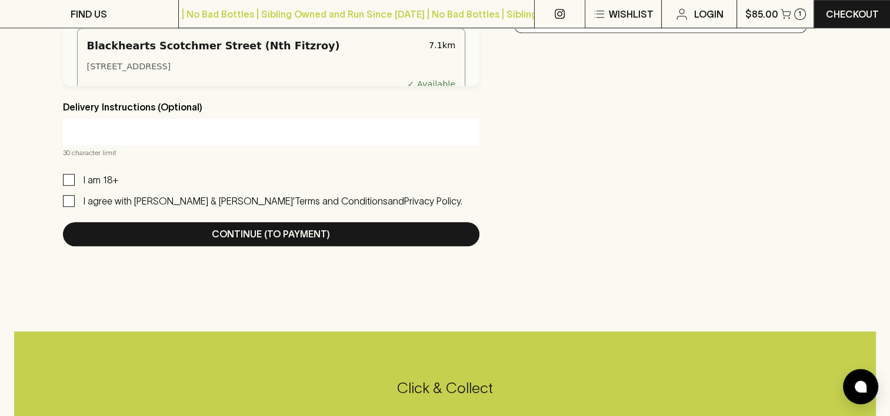
click at [68, 185] on input "I am 18+" at bounding box center [69, 180] width 12 height 12
checkbox input "true"
click at [69, 205] on input "I agree with [PERSON_NAME] & [PERSON_NAME]’ Terms and Conditions and Privacy Po…" at bounding box center [69, 201] width 12 height 12
checkbox input "true"
click at [142, 129] on input "text" at bounding box center [271, 131] width 399 height 19
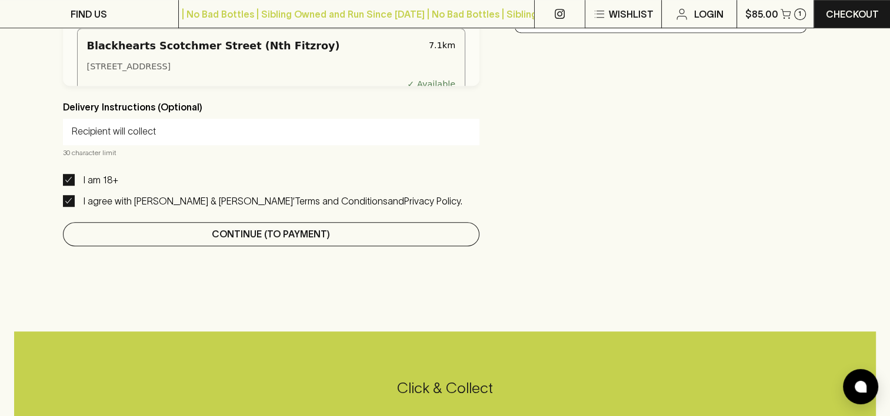
type input "Recipient will collect"
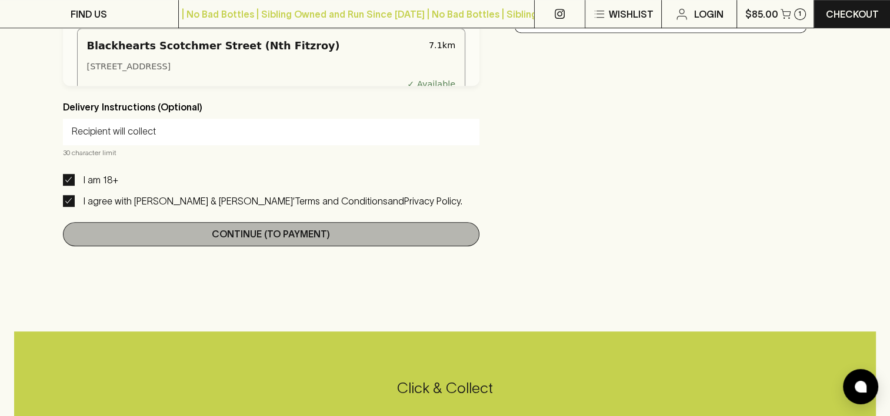
click at [252, 241] on p "Continue (To Payment)" at bounding box center [271, 234] width 118 height 14
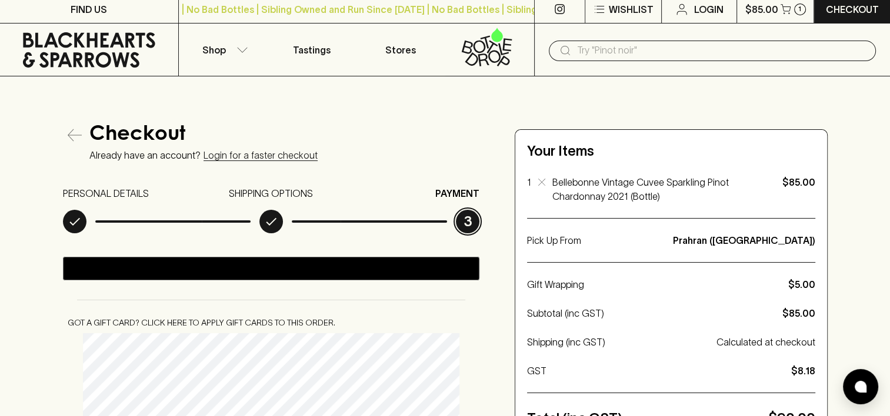
scroll to position [0, 0]
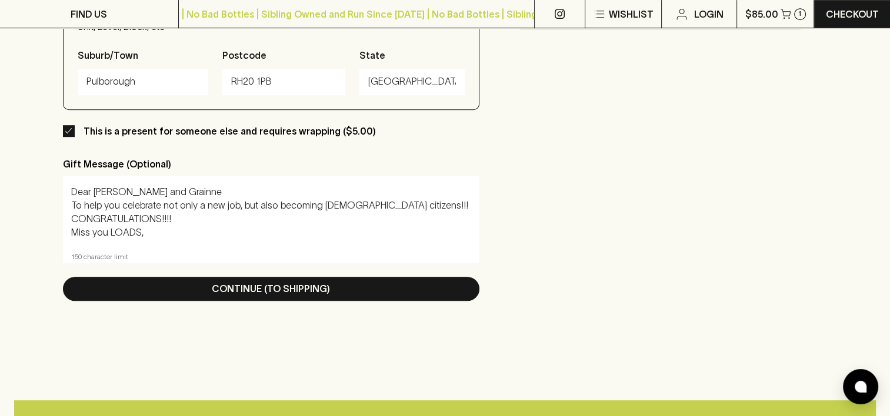
scroll to position [706, 0]
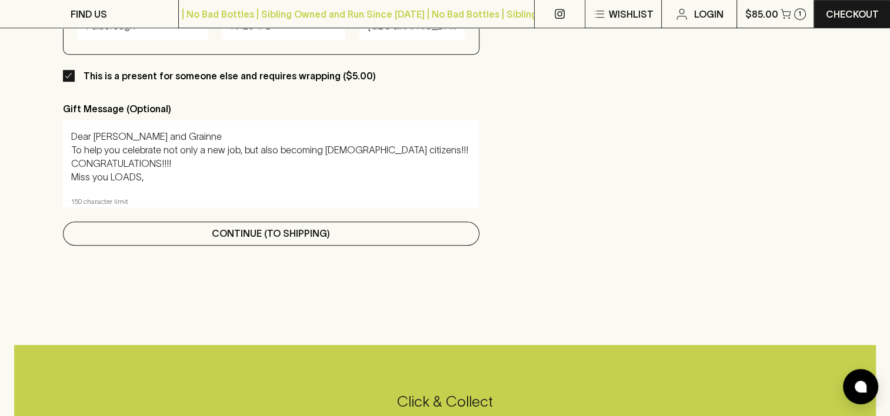
click at [252, 239] on p "Continue (To Shipping)" at bounding box center [271, 233] width 118 height 14
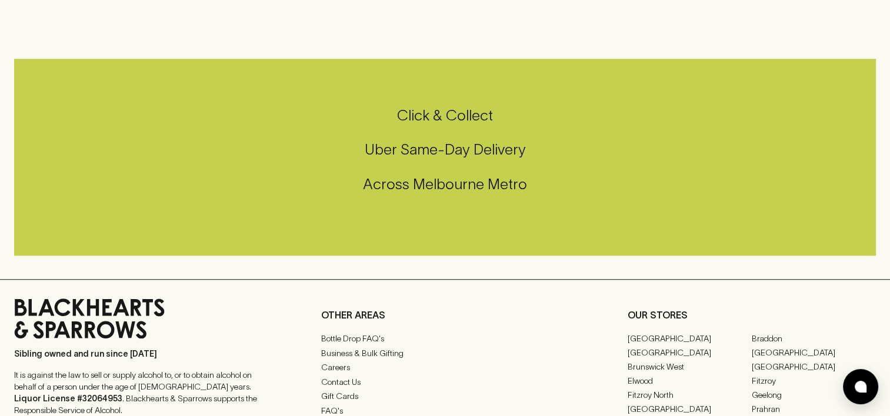
scroll to position [0, 0]
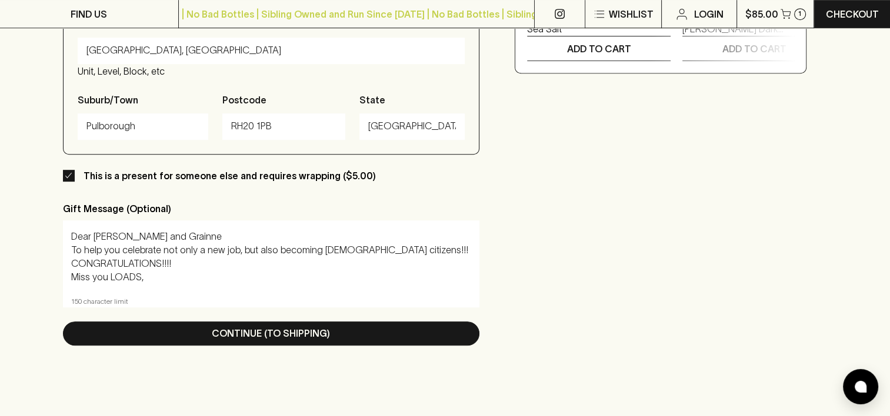
scroll to position [647, 0]
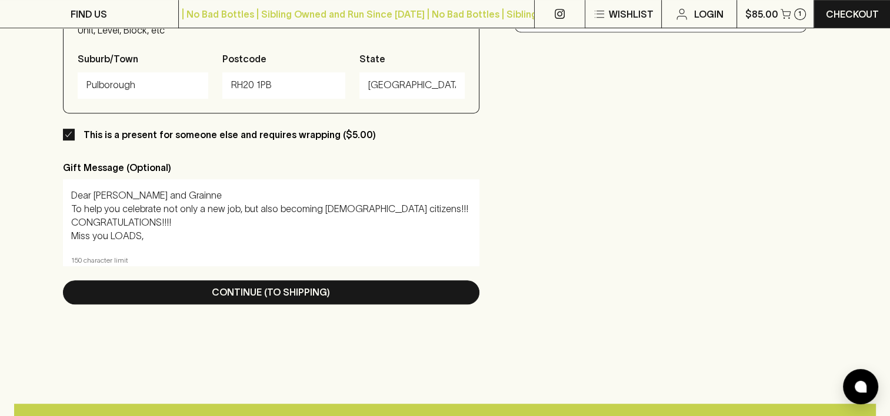
click at [201, 221] on textarea "Dear [PERSON_NAME] and Grainne To help you celebrate not only a new job, but al…" at bounding box center [271, 216] width 401 height 54
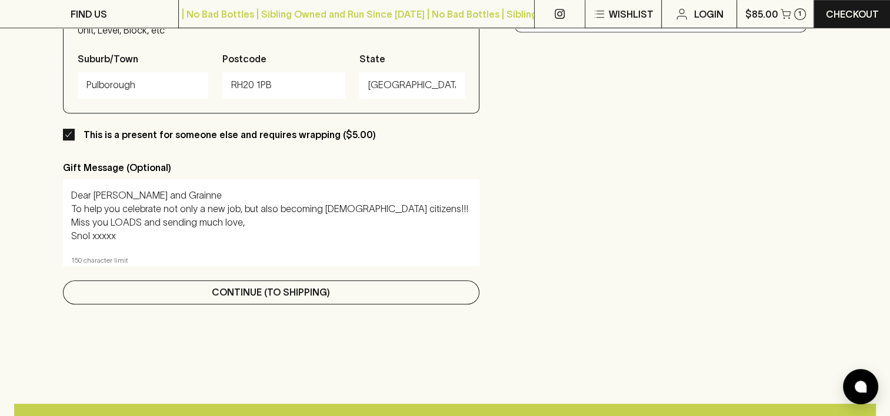
type textarea "Dear [PERSON_NAME] and Grainne To help you celebrate not only a new job, but al…"
click at [278, 289] on p "Continue (To Shipping)" at bounding box center [271, 292] width 118 height 14
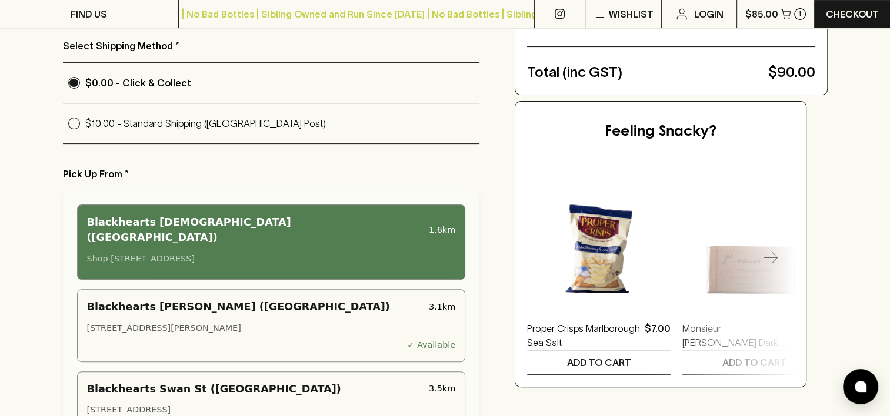
scroll to position [353, 0]
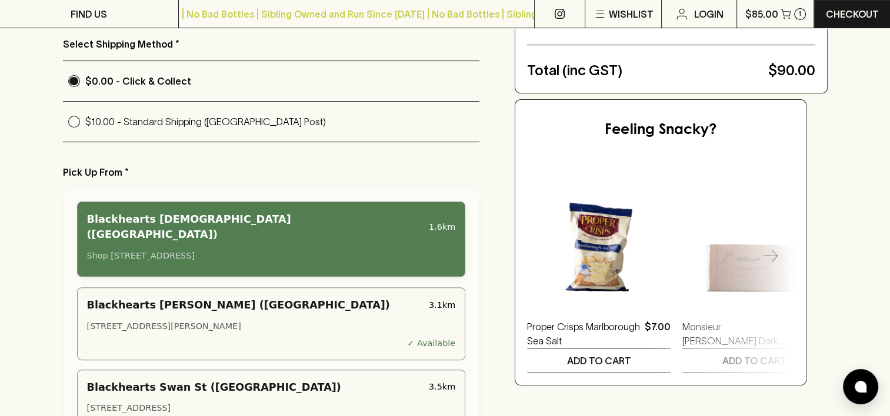
click at [267, 250] on div "Shop [STREET_ADDRESS]" at bounding box center [271, 256] width 369 height 13
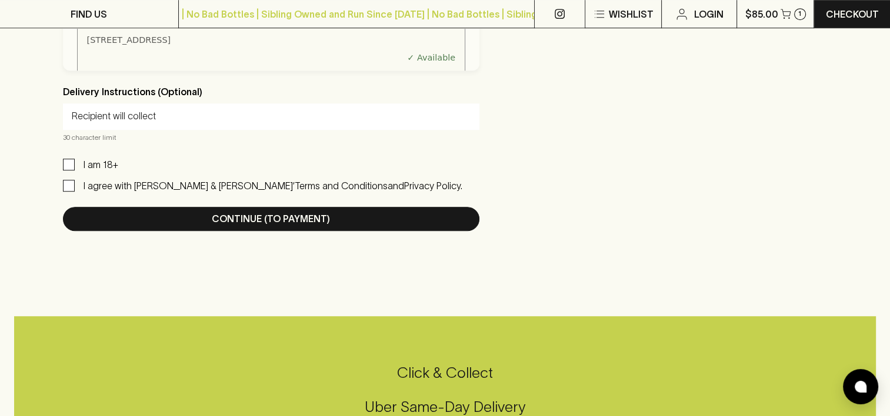
scroll to position [706, 0]
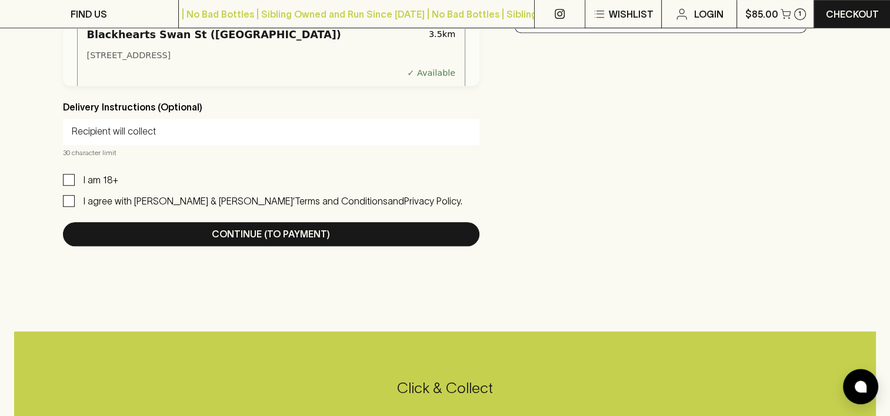
click at [71, 184] on input "I am 18+" at bounding box center [69, 180] width 12 height 12
checkbox input "true"
click at [67, 205] on input "I agree with [PERSON_NAME] & [PERSON_NAME]’ Terms and Conditions and Privacy Po…" at bounding box center [69, 201] width 12 height 12
checkbox input "true"
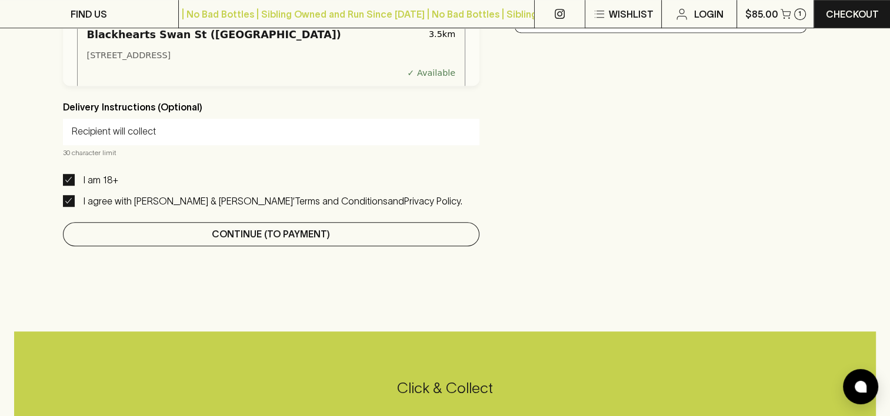
click at [234, 241] on p "Continue (To Payment)" at bounding box center [271, 234] width 118 height 14
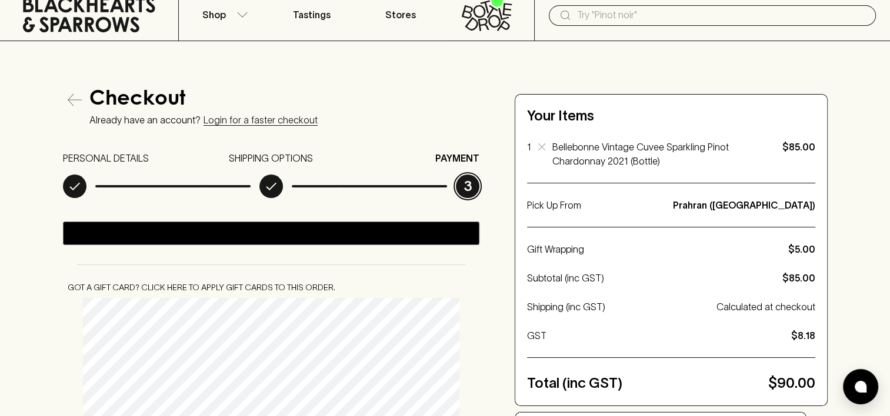
scroll to position [0, 0]
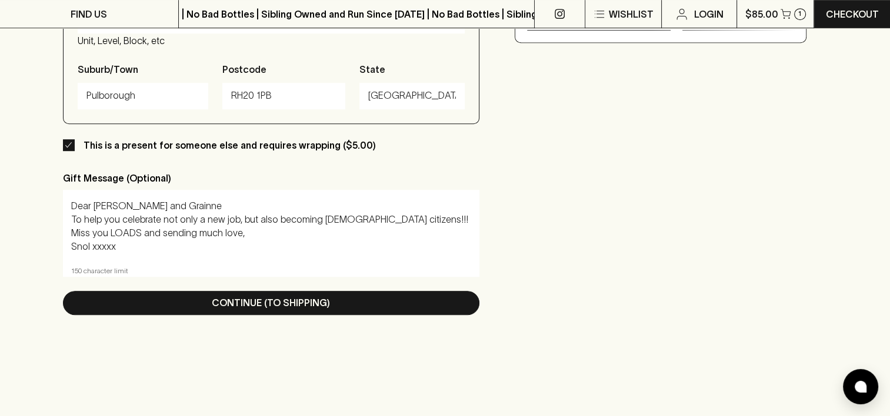
scroll to position [706, 0]
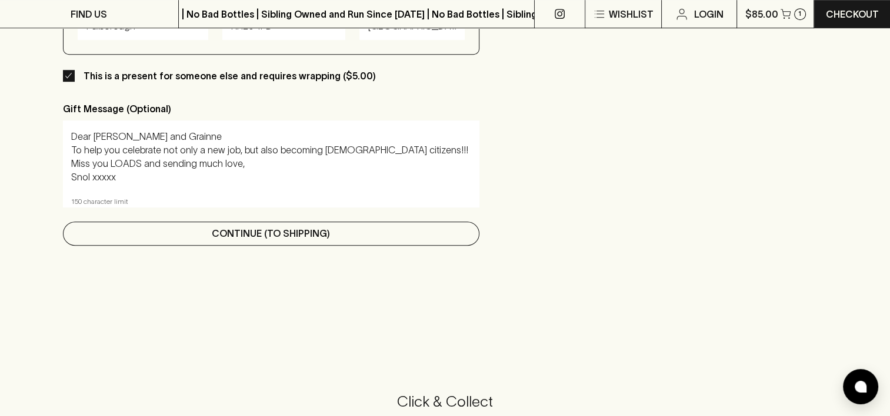
click at [188, 238] on button "Continue (To Shipping)" at bounding box center [271, 234] width 417 height 24
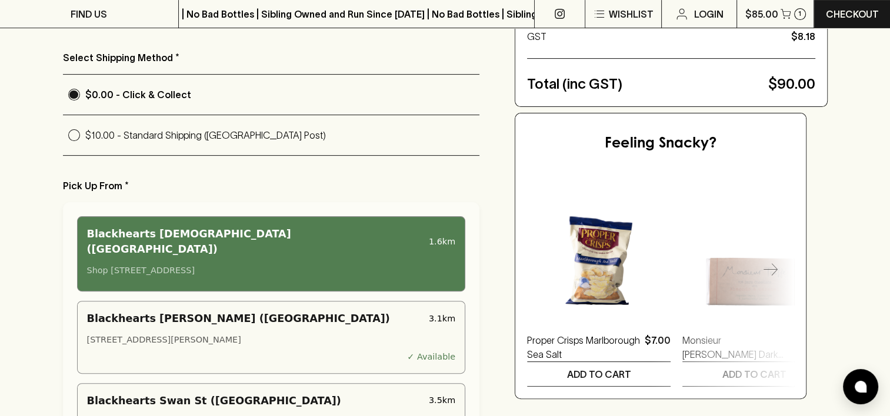
scroll to position [412, 0]
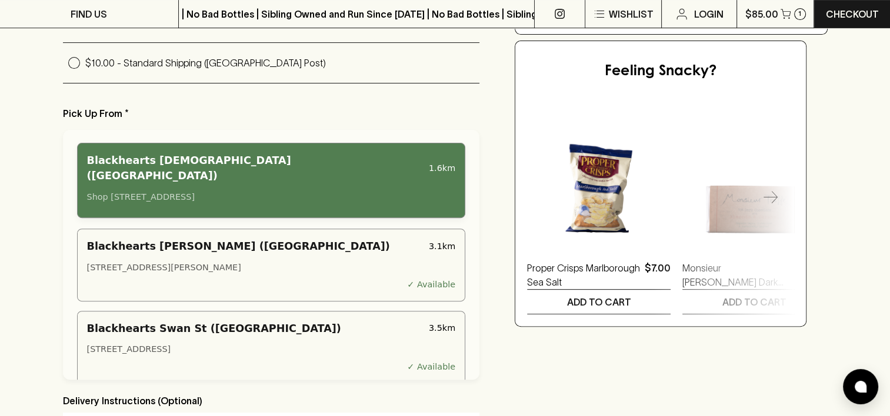
click at [186, 191] on div "Shop [STREET_ADDRESS]" at bounding box center [271, 197] width 369 height 13
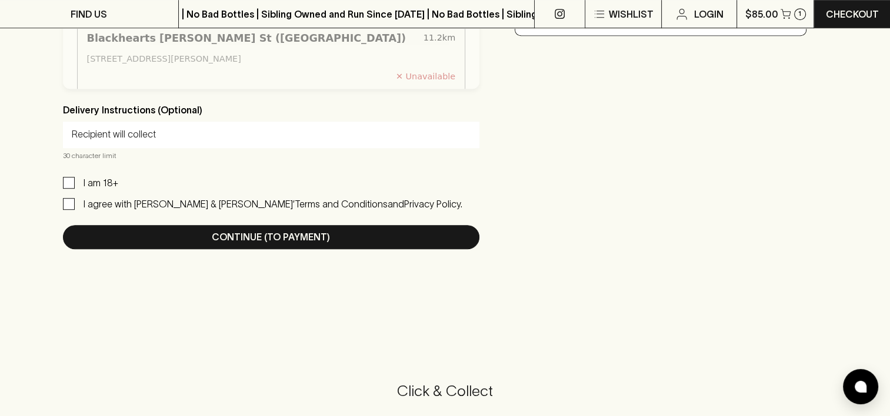
scroll to position [706, 0]
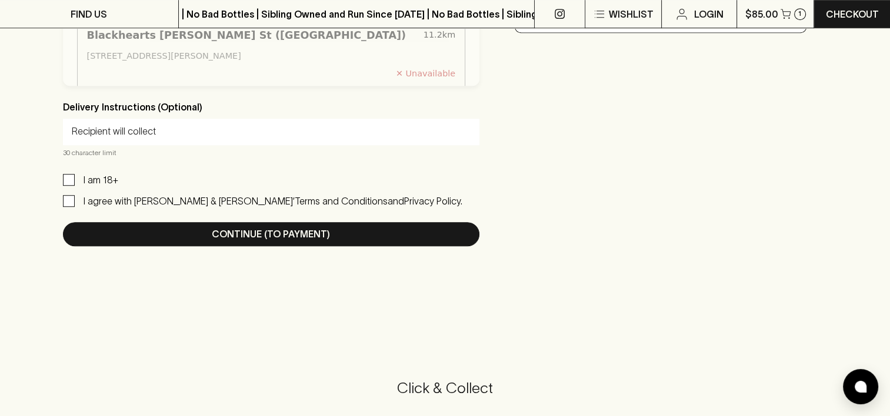
click at [67, 183] on input "I am 18+" at bounding box center [69, 180] width 12 height 12
checkbox input "true"
click at [66, 202] on input "I agree with [PERSON_NAME] & [PERSON_NAME]’ Terms and Conditions and Privacy Po…" at bounding box center [69, 201] width 12 height 12
checkbox input "true"
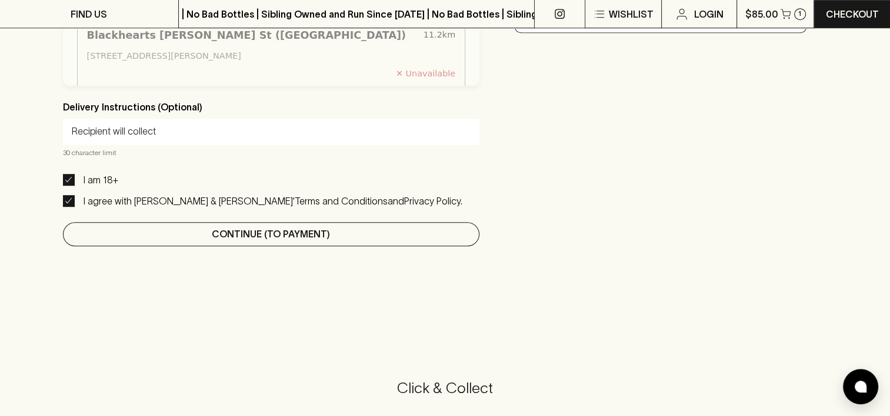
click at [205, 246] on button "Continue (To Payment)" at bounding box center [271, 234] width 417 height 24
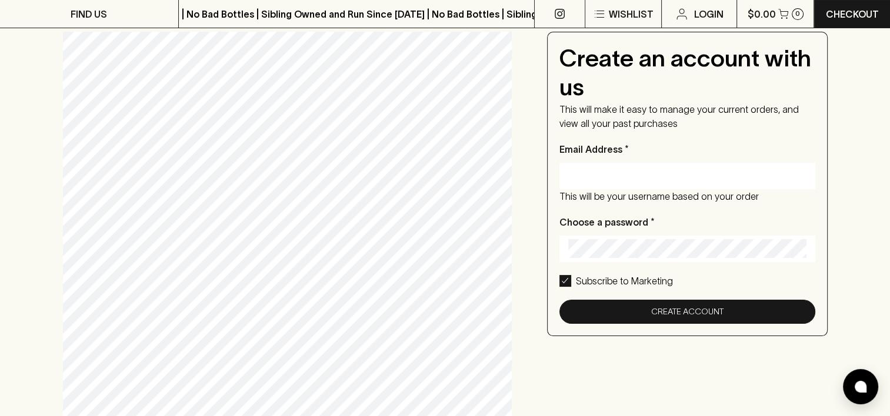
scroll to position [0, 0]
